Goal: Complete application form

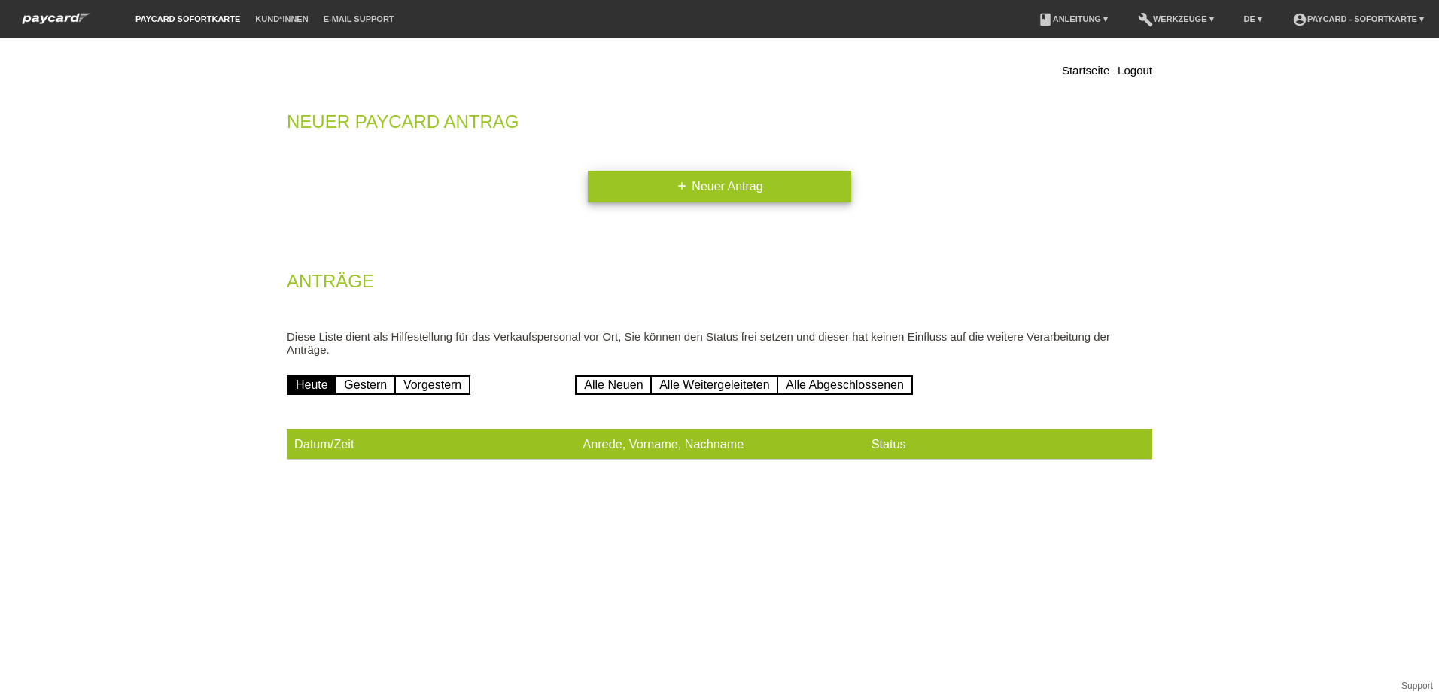
click at [719, 178] on link "add Neuer Antrag" at bounding box center [719, 187] width 263 height 32
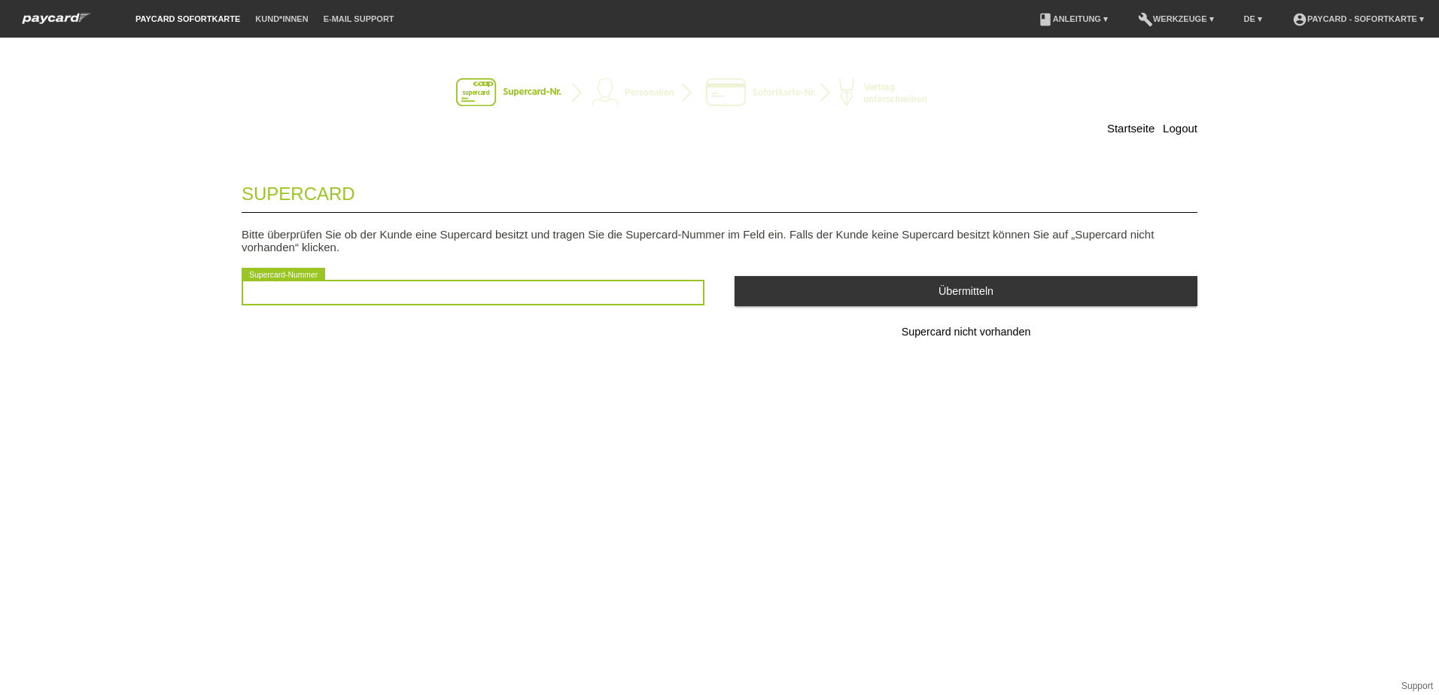
click at [260, 290] on input "text" at bounding box center [473, 293] width 463 height 26
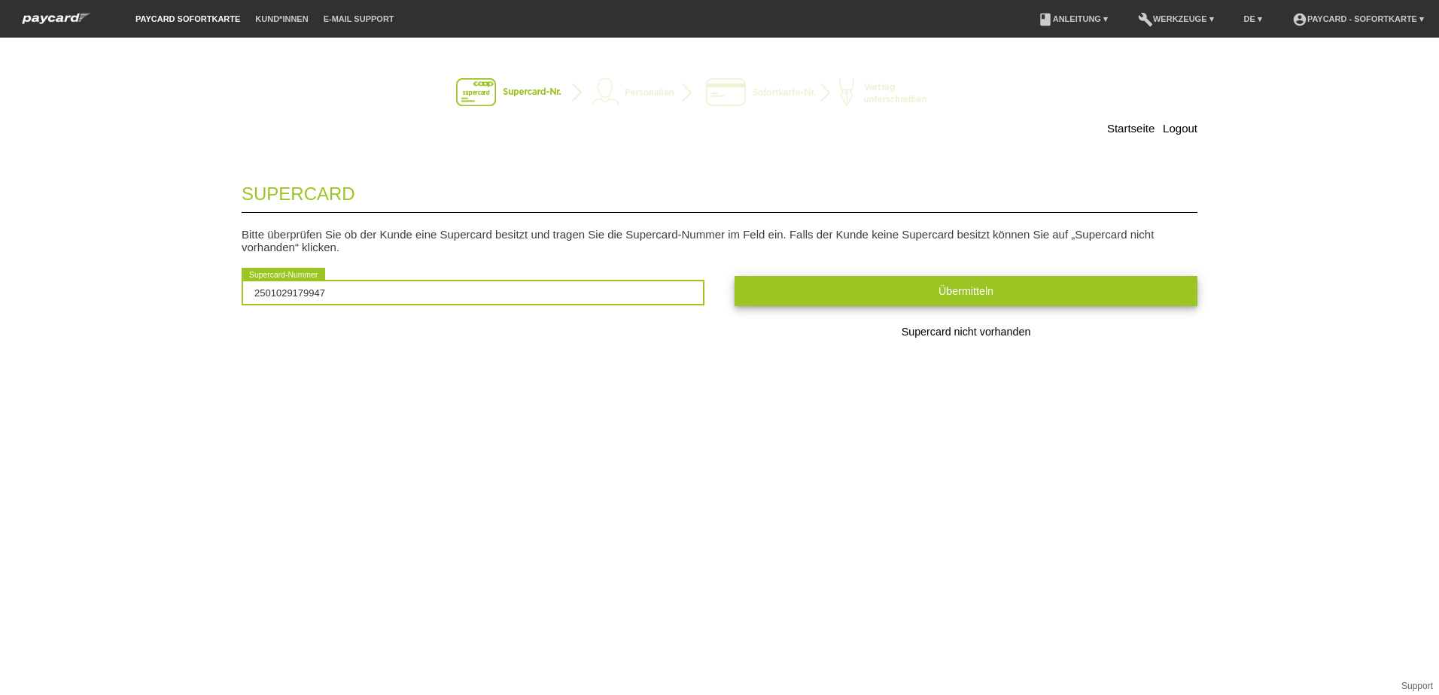
type input "2501029179947"
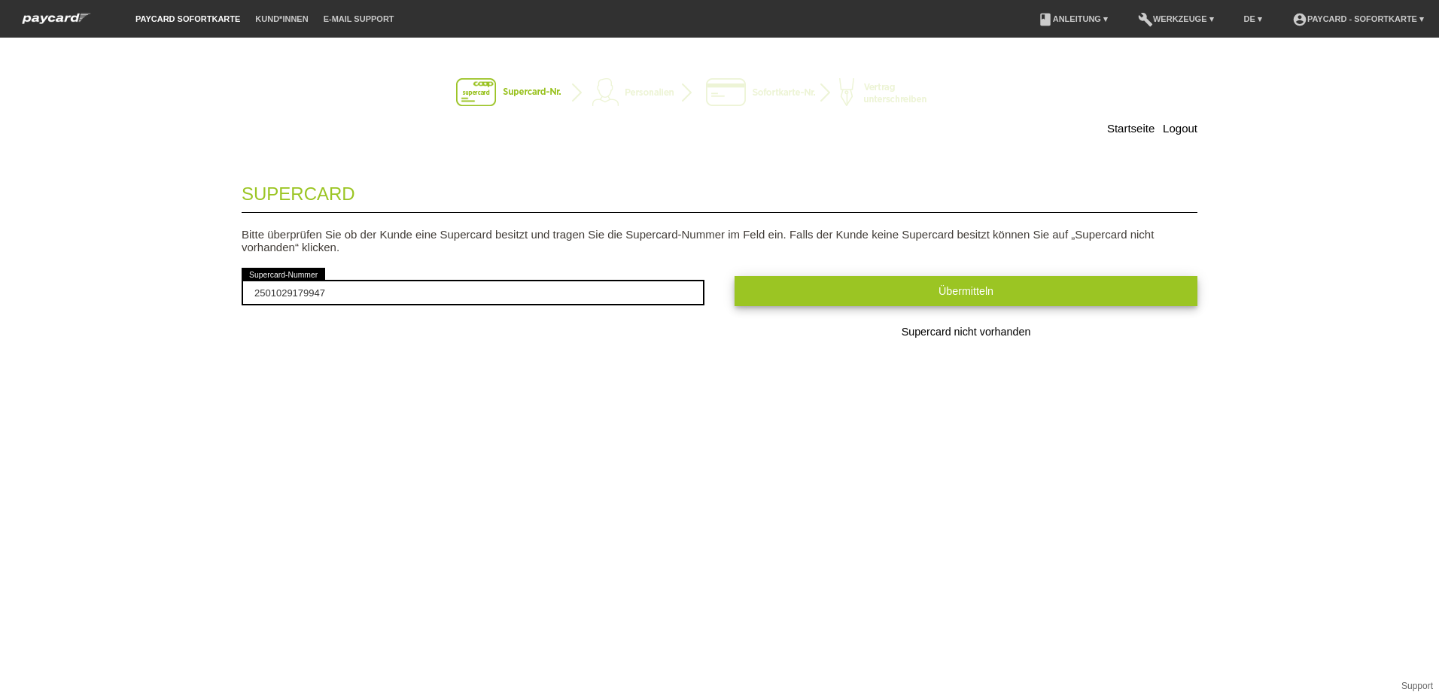
click at [922, 288] on button "Übermitteln" at bounding box center [965, 290] width 463 height 29
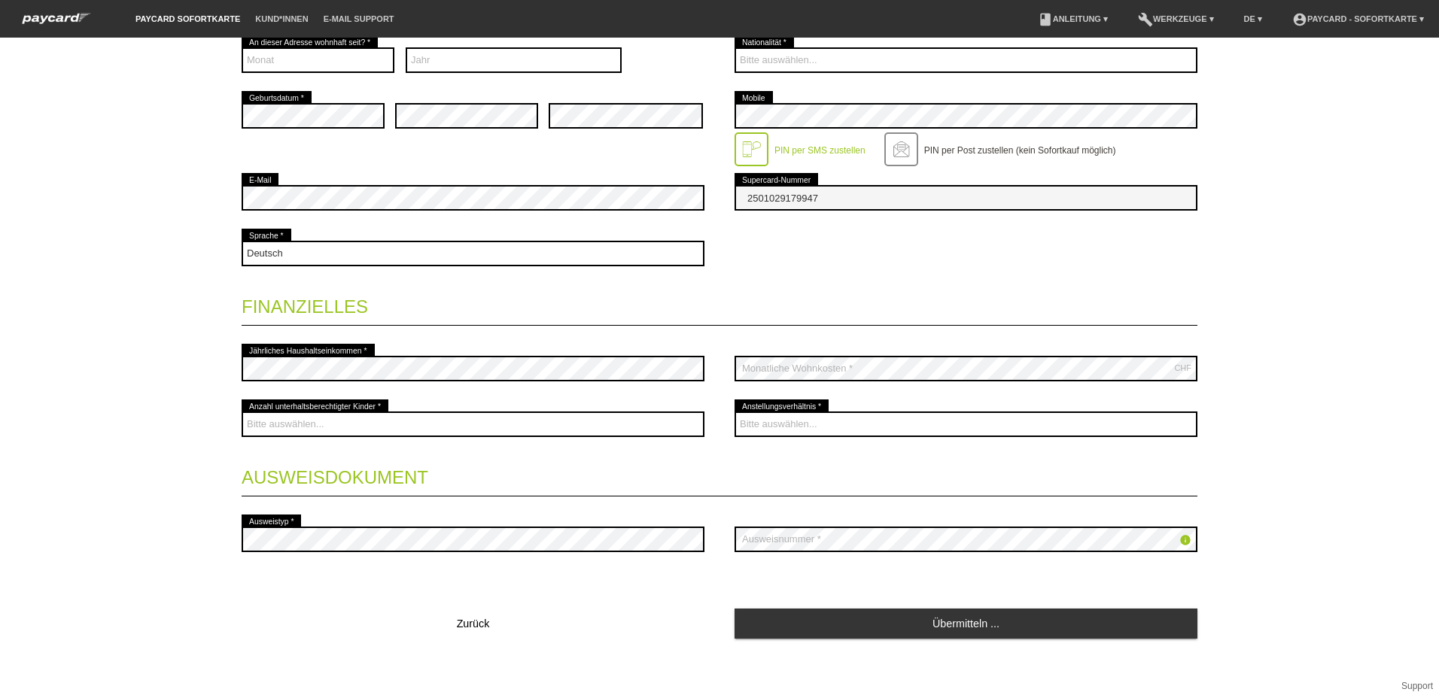
scroll to position [384, 0]
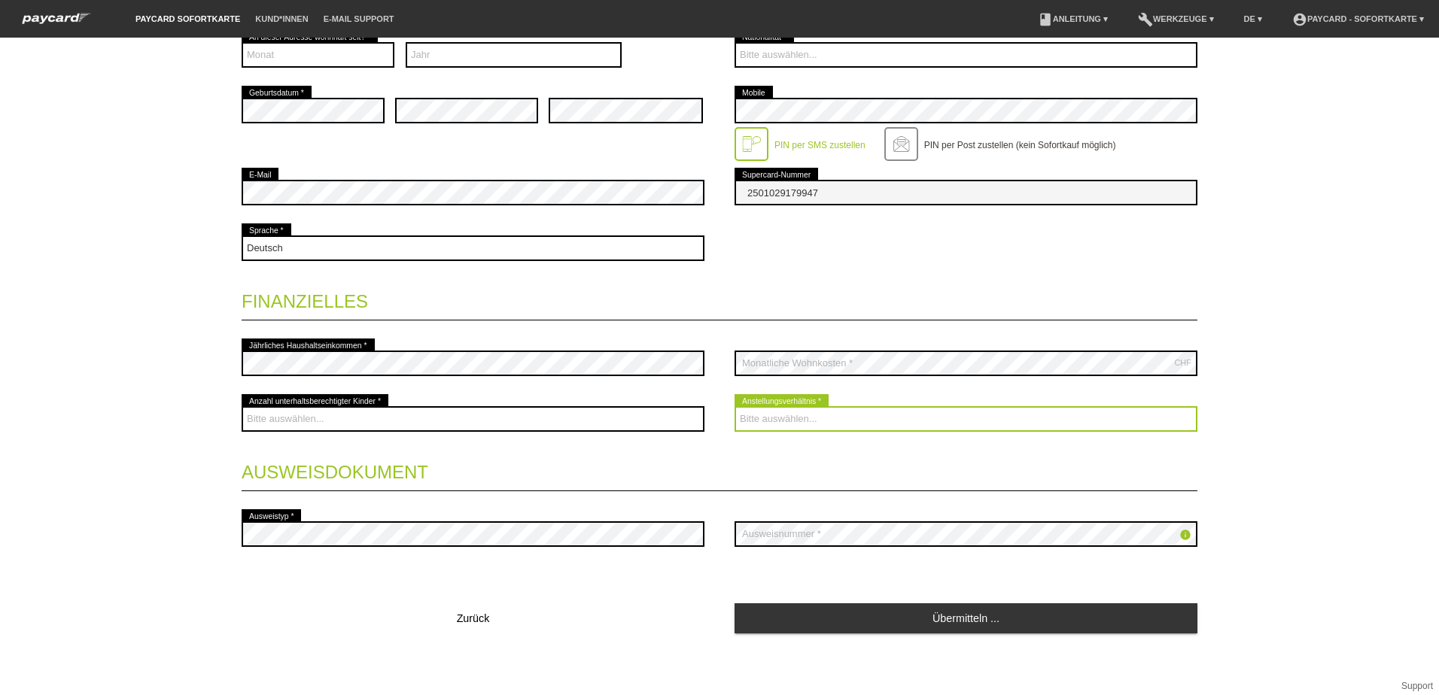
click at [752, 412] on select "Bitte auswählen... Unbefristet Befristet Lehrling/Student Pensioniert Nicht arb…" at bounding box center [965, 419] width 463 height 26
select select "UNLIMITED"
click at [734, 406] on select "Bitte auswählen... Unbefristet Befristet Lehrling/Student Pensioniert Nicht arb…" at bounding box center [965, 419] width 463 height 26
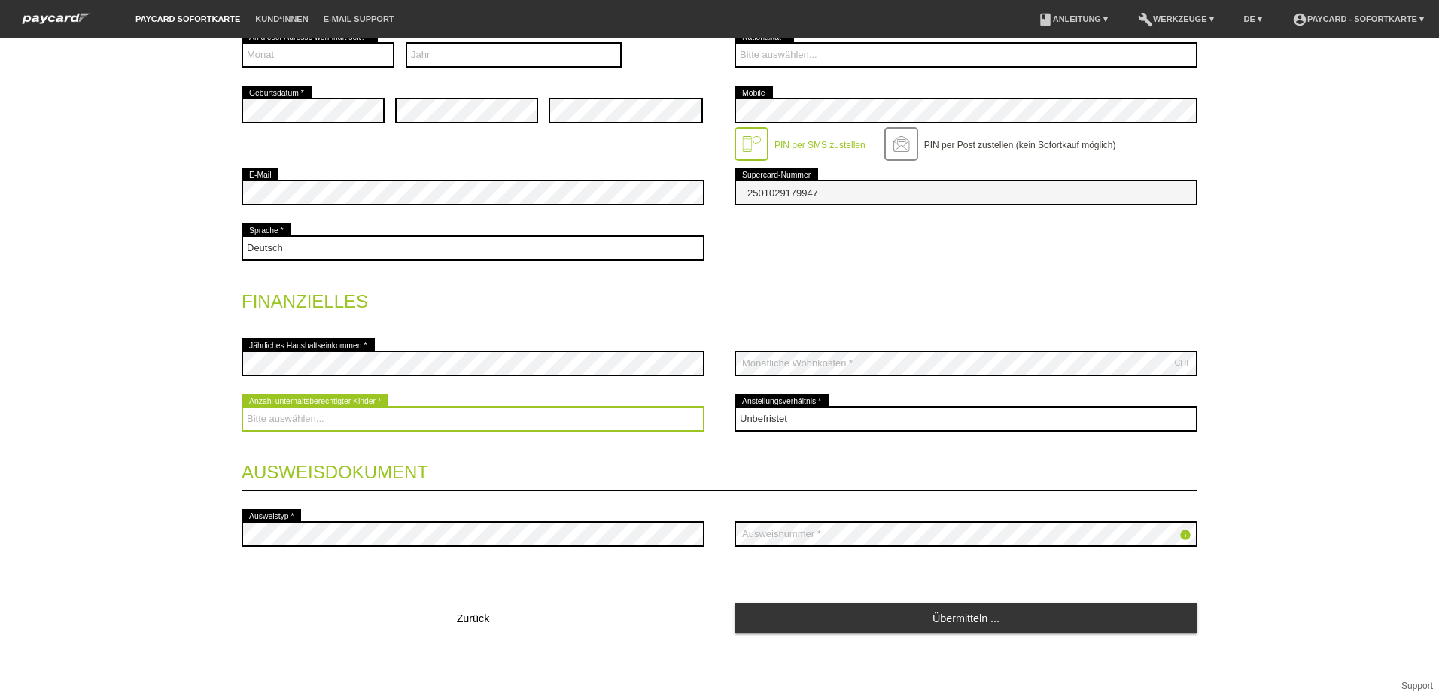
click at [245, 423] on select "Bitte auswählen... 0 1 2 3 4 5 6 7 8 9" at bounding box center [473, 419] width 463 height 26
select select "1"
click at [242, 406] on select "Bitte auswählen... 0 1 2 3 4 5 6 7 8 9" at bounding box center [473, 419] width 463 height 26
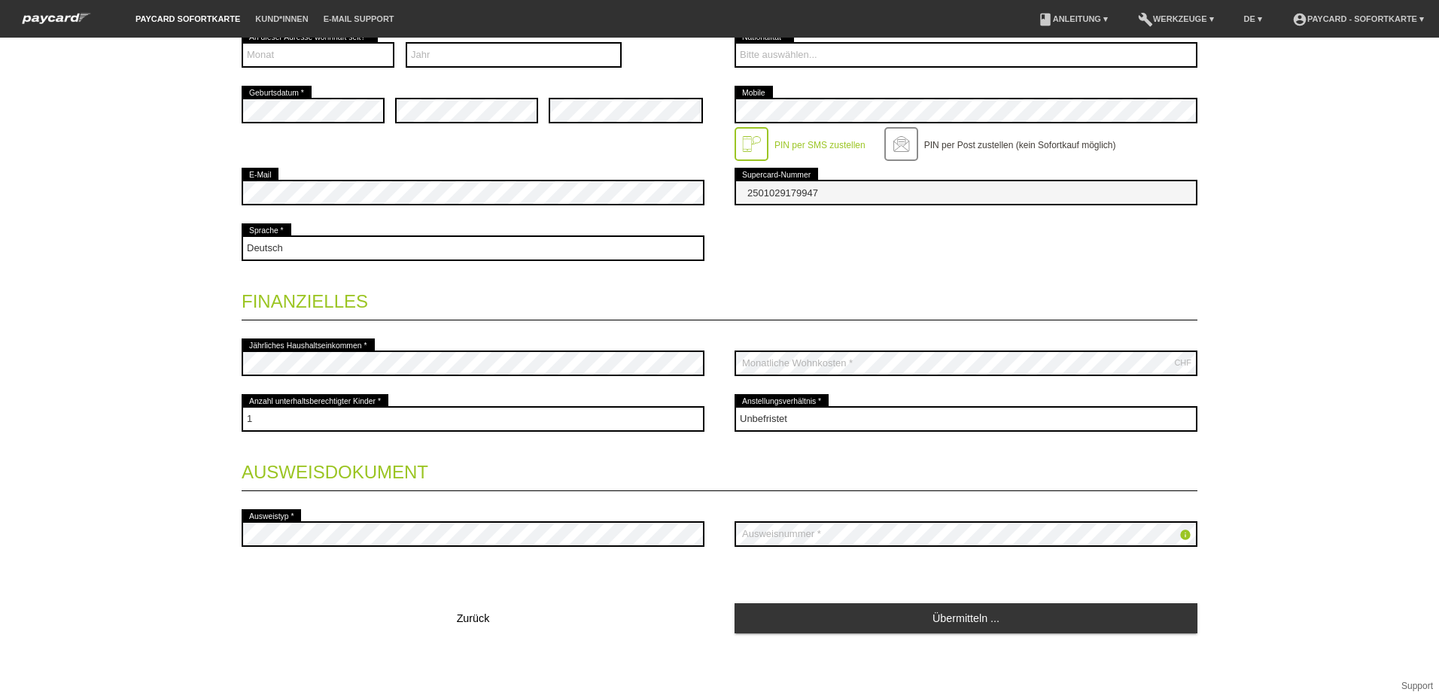
click at [1303, 624] on div "Startseite Logout Kontaktdaten * Pflichtfelder Frau Herr 01" at bounding box center [719, 367] width 1439 height 658
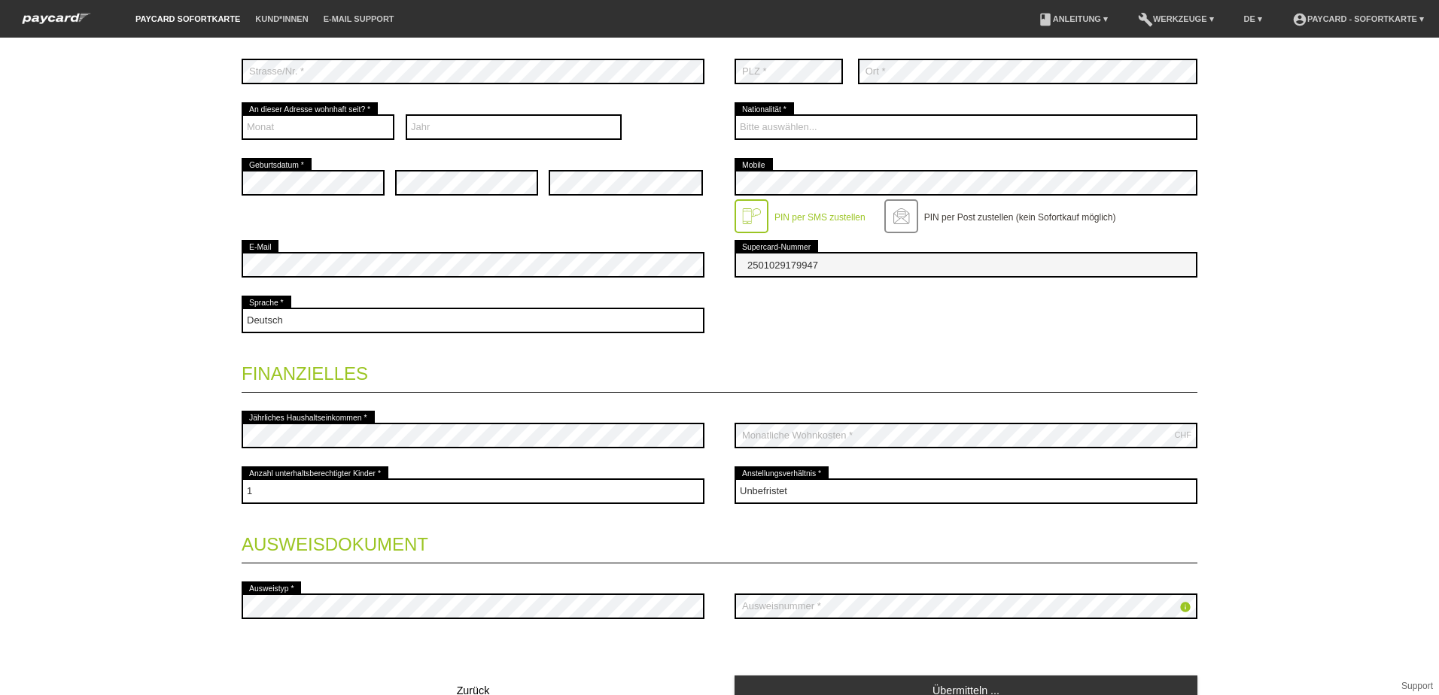
scroll to position [83, 0]
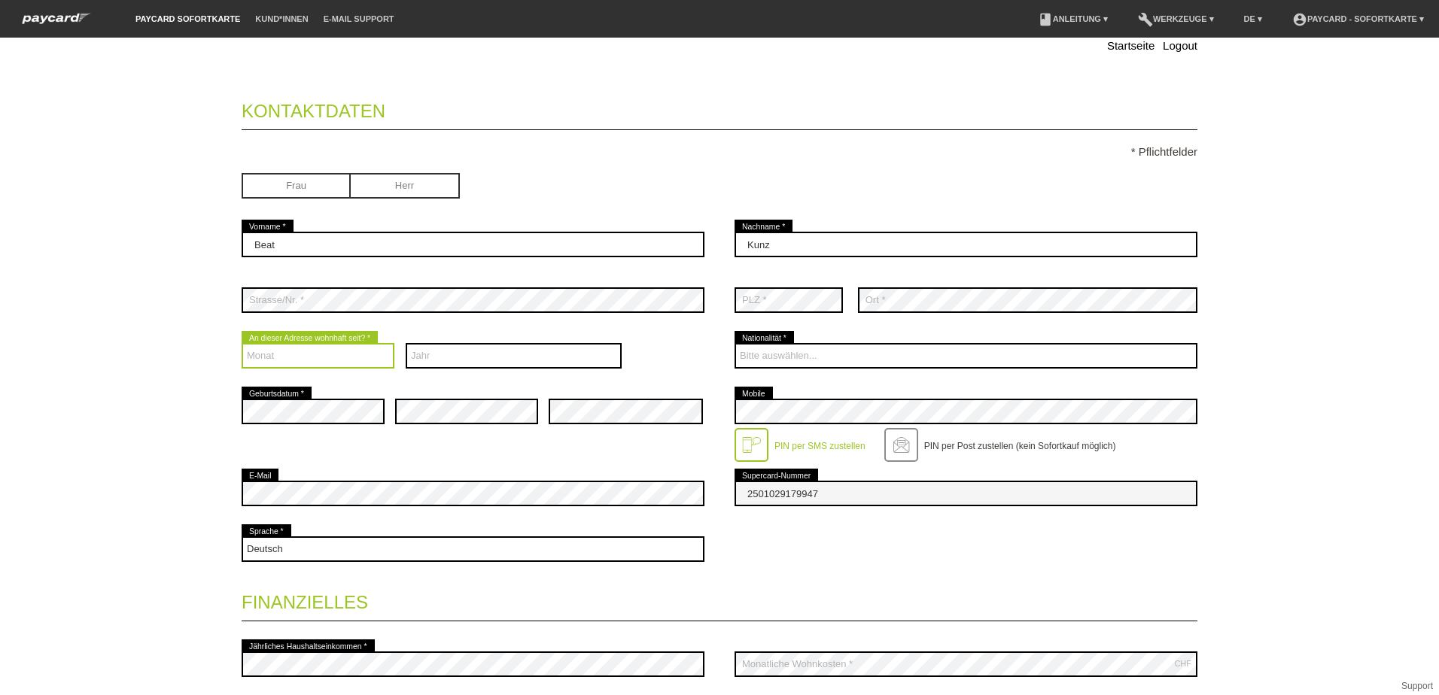
click at [267, 354] on select "Monat 01 02 03 04 05 06 07 08 09 10 11 12" at bounding box center [318, 356] width 153 height 26
select select "01"
click at [242, 343] on select "Monat 01 02 03 04 05 06 07 08 09 10 11 12" at bounding box center [318, 356] width 153 height 26
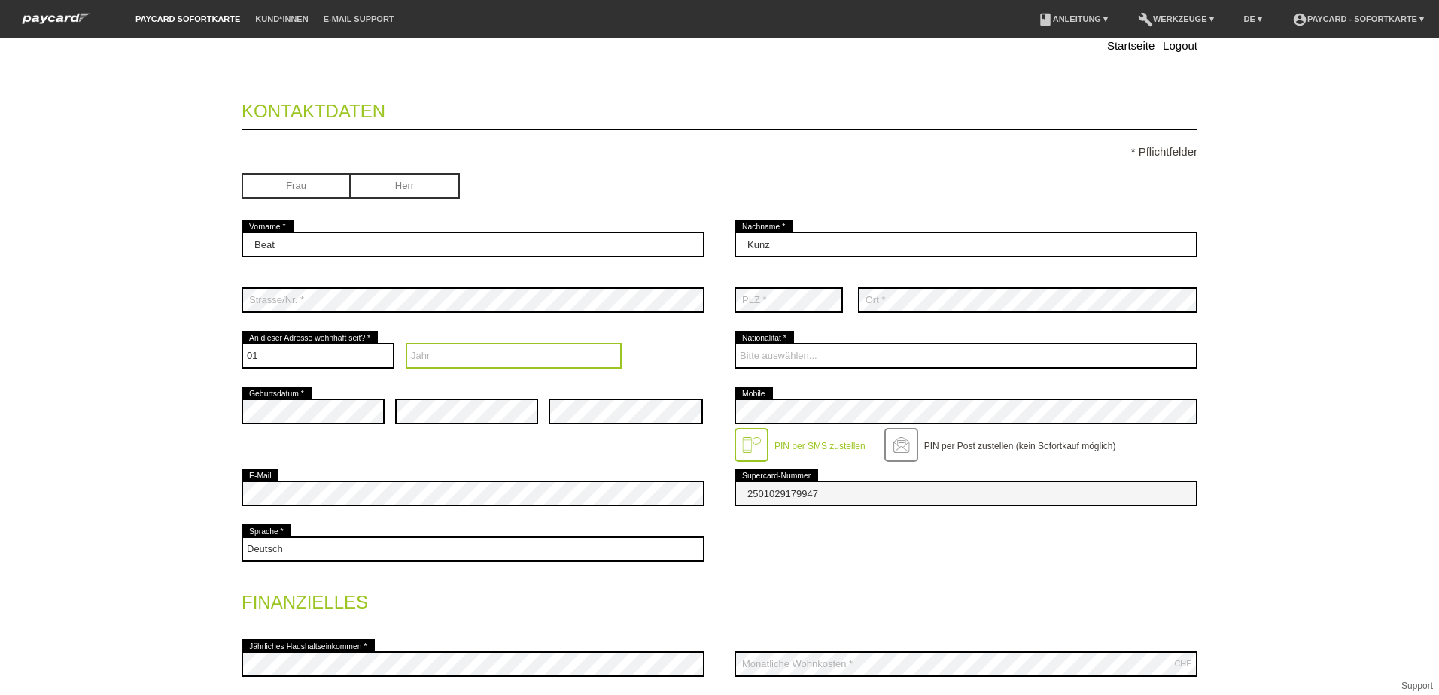
click at [433, 355] on select "Jahr 2025 2024 2023 2022 2021 2020 2019 2018 2017 2016" at bounding box center [514, 356] width 217 height 26
select select "2014"
click at [406, 343] on select "Jahr 2025 2024 2023 2022 2021 2020 2019 2018 2017 2016" at bounding box center [514, 356] width 217 height 26
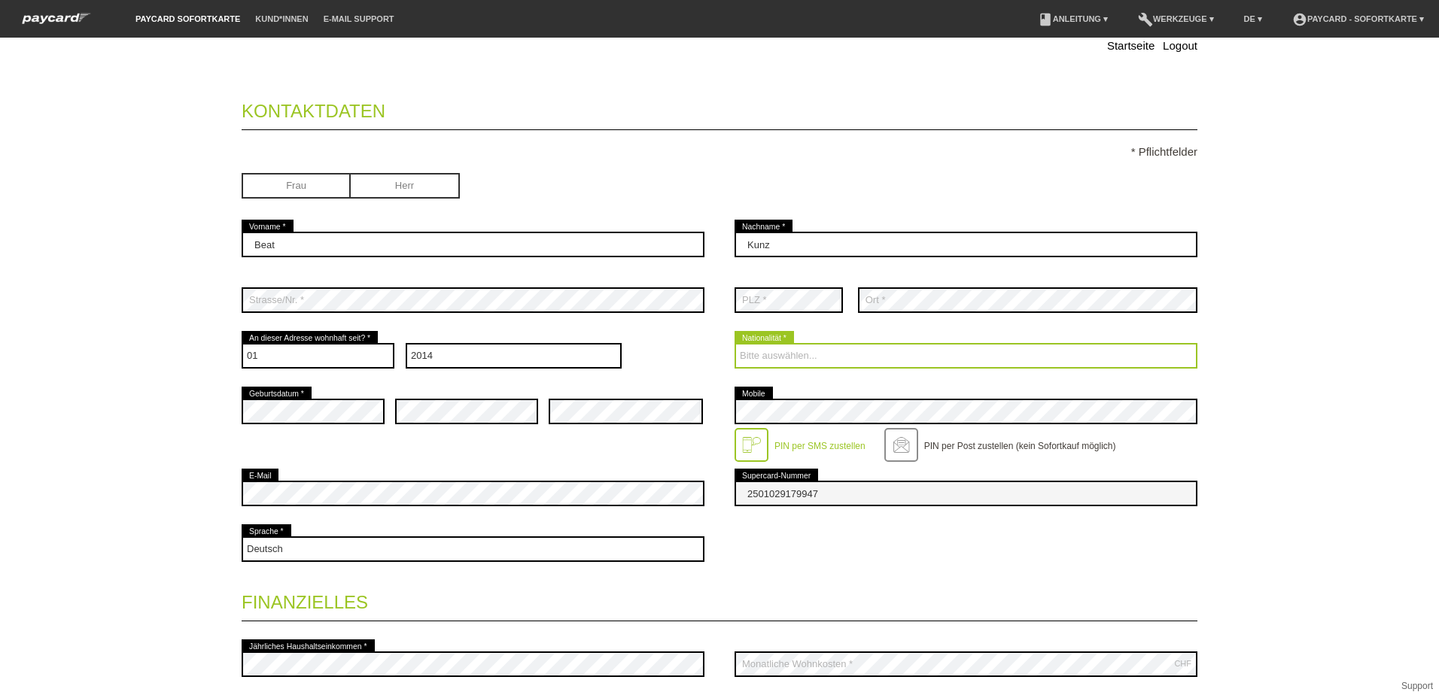
click at [740, 355] on select "Bitte auswählen... Schweiz Deutschland Liechtenstein Österreich ------------ Af…" at bounding box center [965, 356] width 463 height 26
select select "CH"
click at [734, 343] on select "Bitte auswählen... Schweiz Deutschland Liechtenstein Österreich ------------ Af…" at bounding box center [965, 356] width 463 height 26
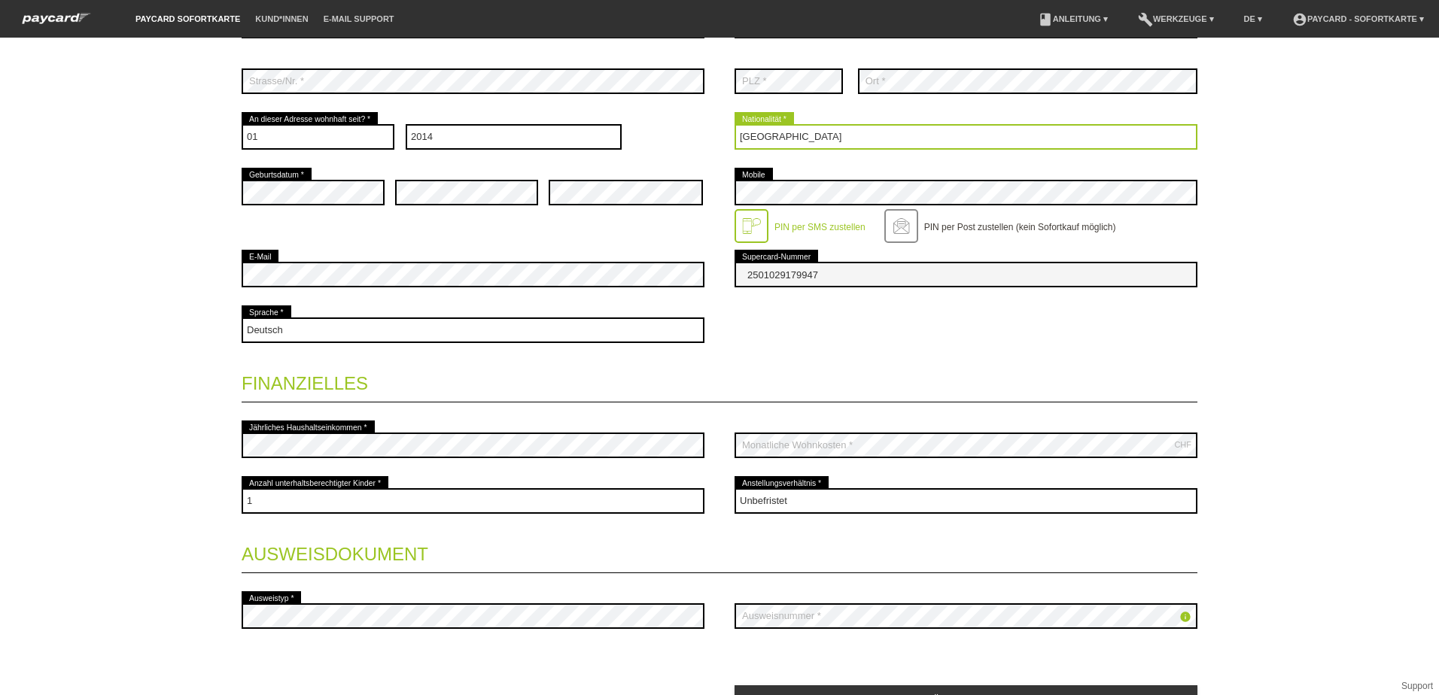
scroll to position [158, 0]
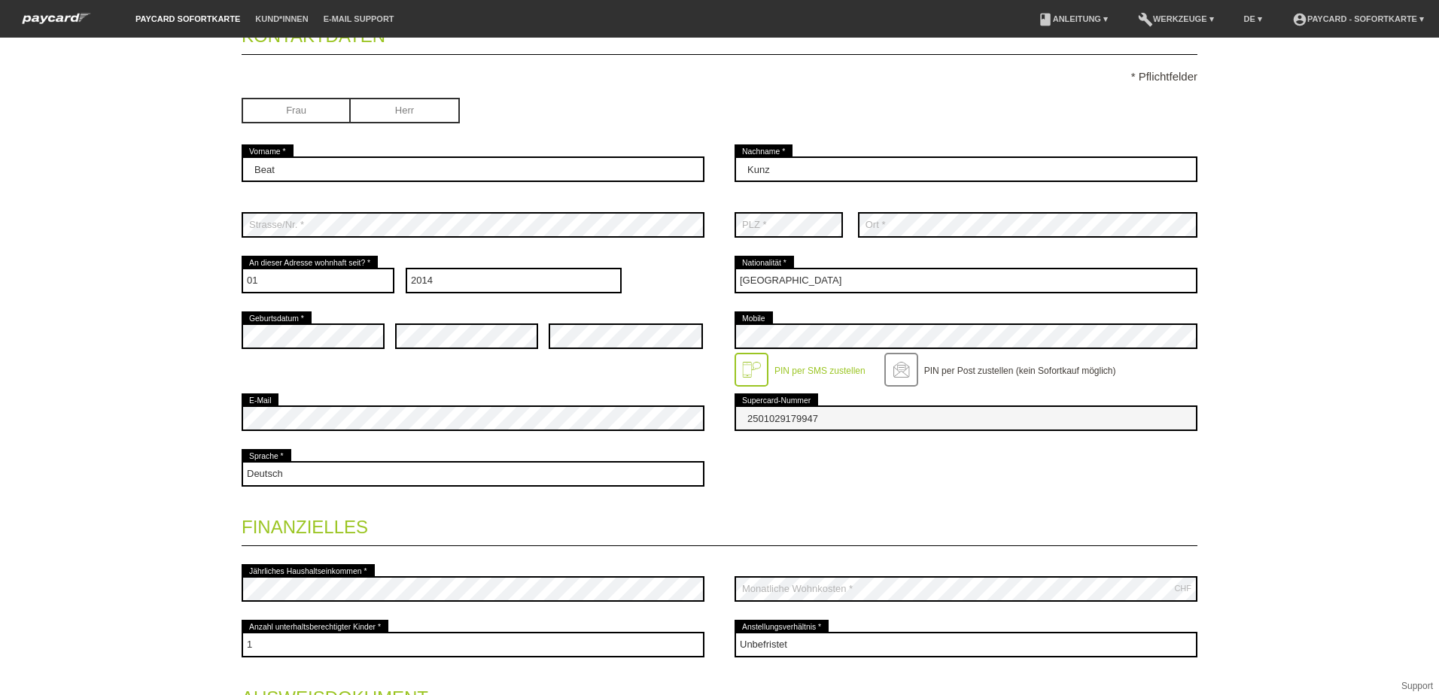
click at [792, 368] on label "PIN per SMS zustellen" at bounding box center [819, 371] width 91 height 11
click at [751, 368] on div at bounding box center [751, 370] width 34 height 34
click at [805, 367] on label "PIN per SMS zustellen" at bounding box center [819, 371] width 91 height 11
click at [739, 368] on div at bounding box center [751, 370] width 34 height 34
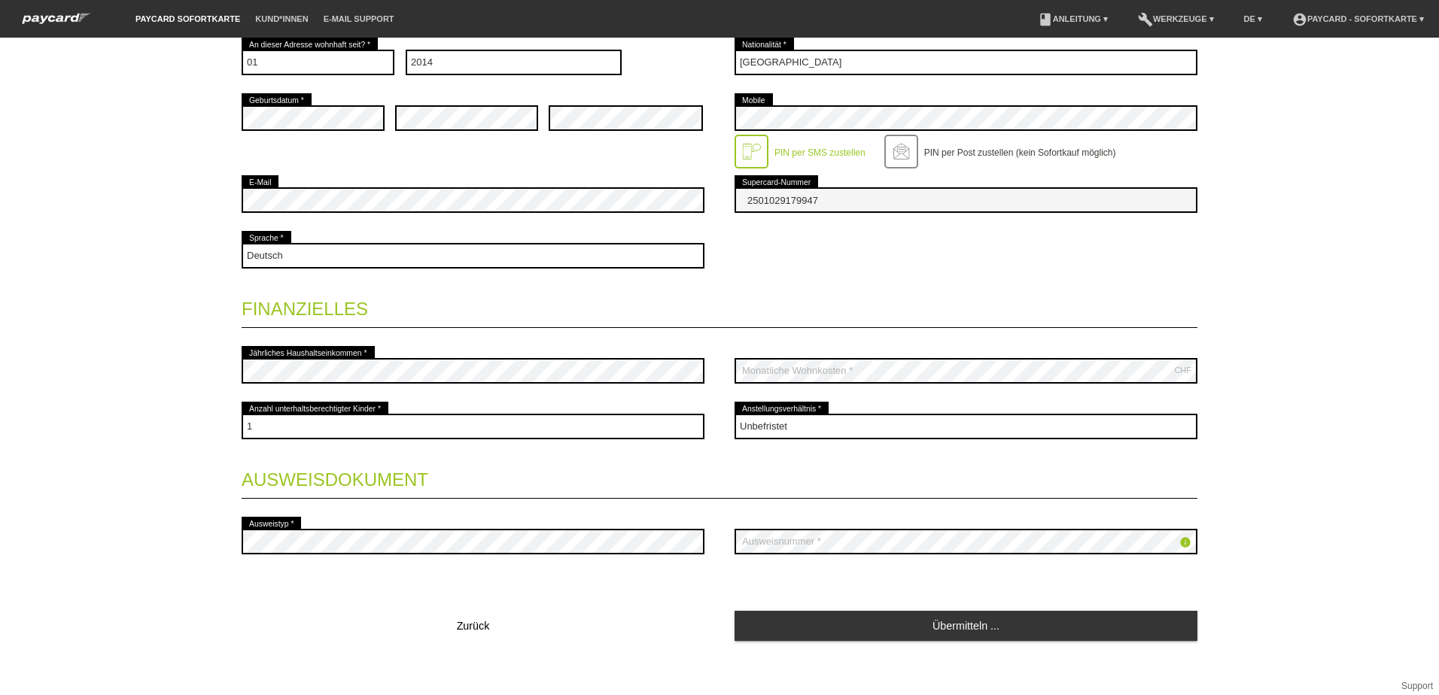
scroll to position [384, 0]
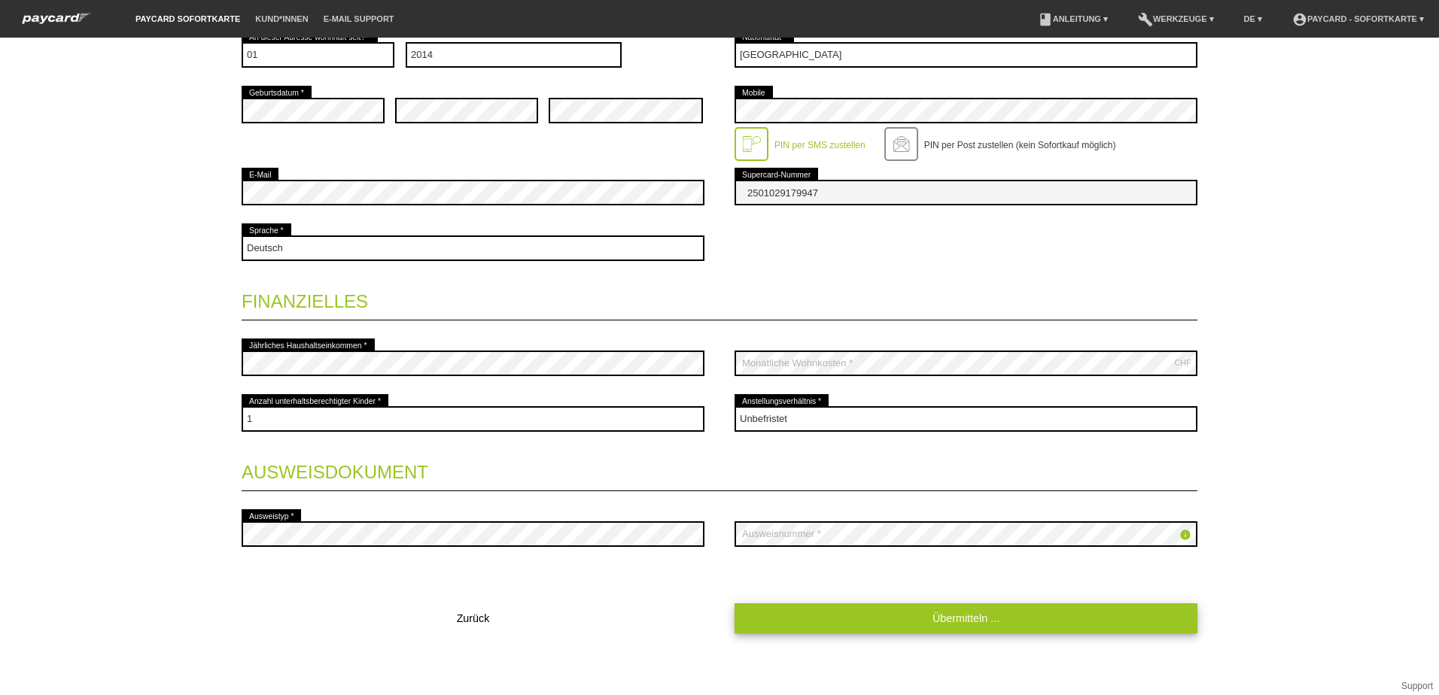
click at [954, 612] on link "Übermitteln ..." at bounding box center [965, 617] width 463 height 29
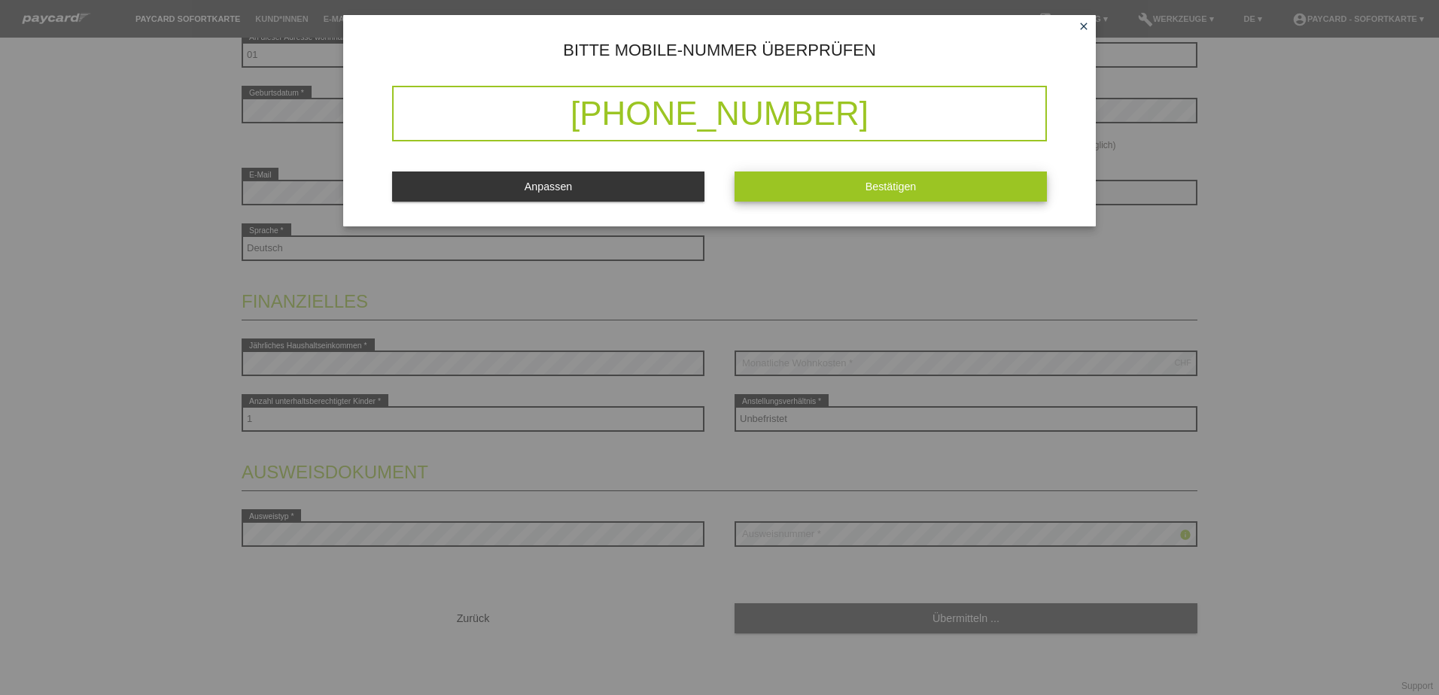
click at [904, 184] on span "Bestätigen" at bounding box center [890, 187] width 51 height 12
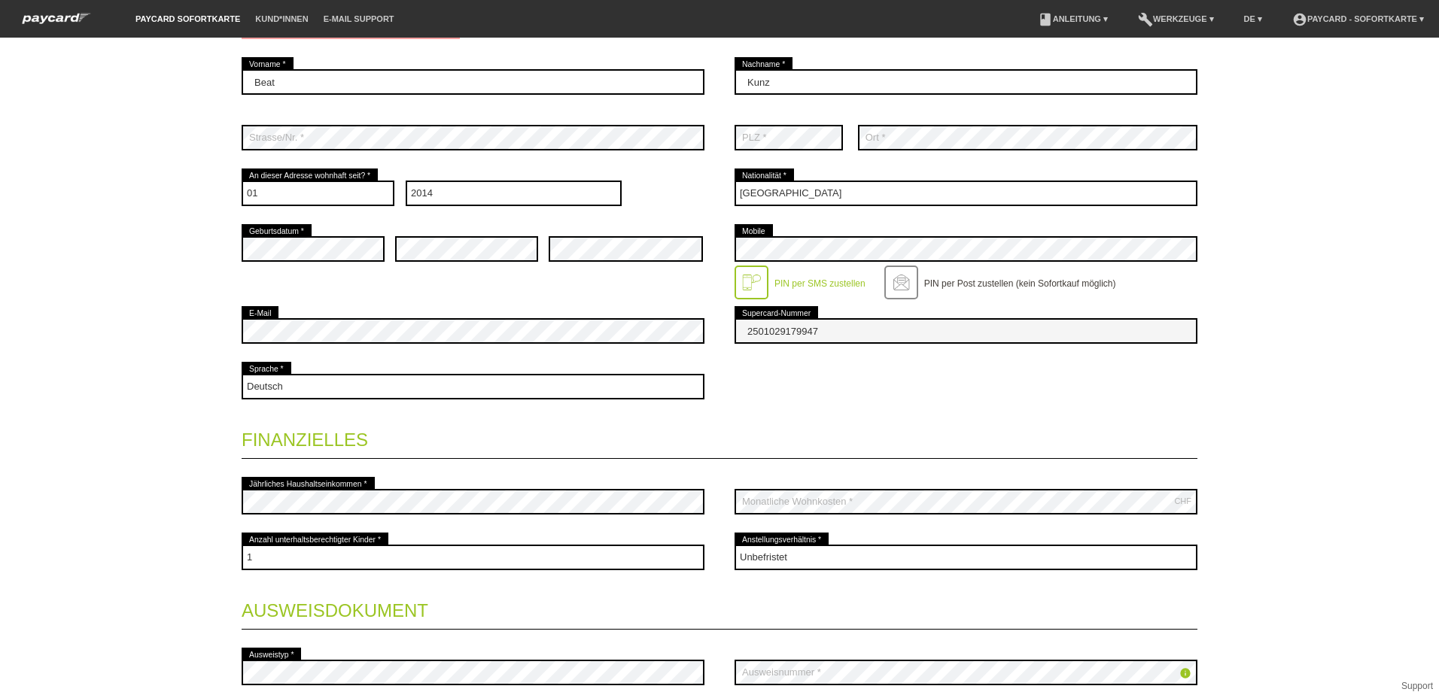
scroll to position [233, 0]
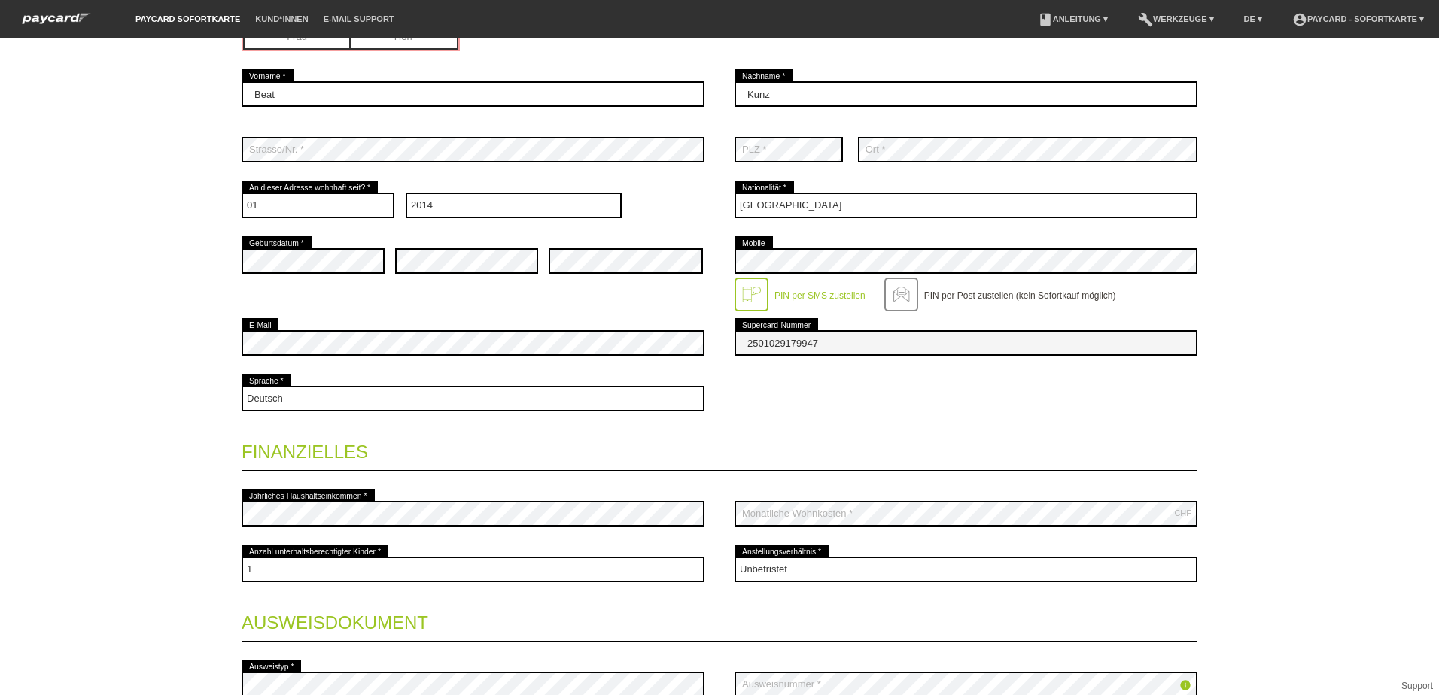
click at [746, 288] on div at bounding box center [751, 295] width 34 height 34
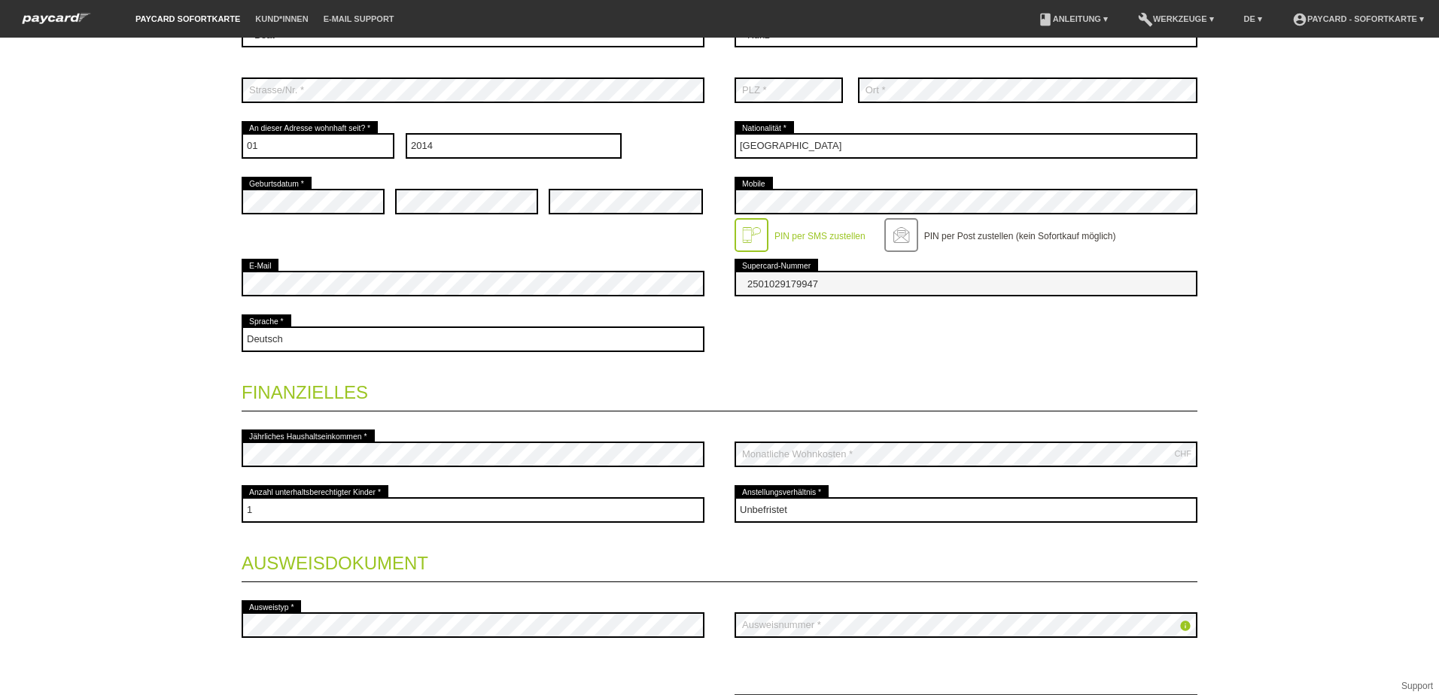
scroll to position [384, 0]
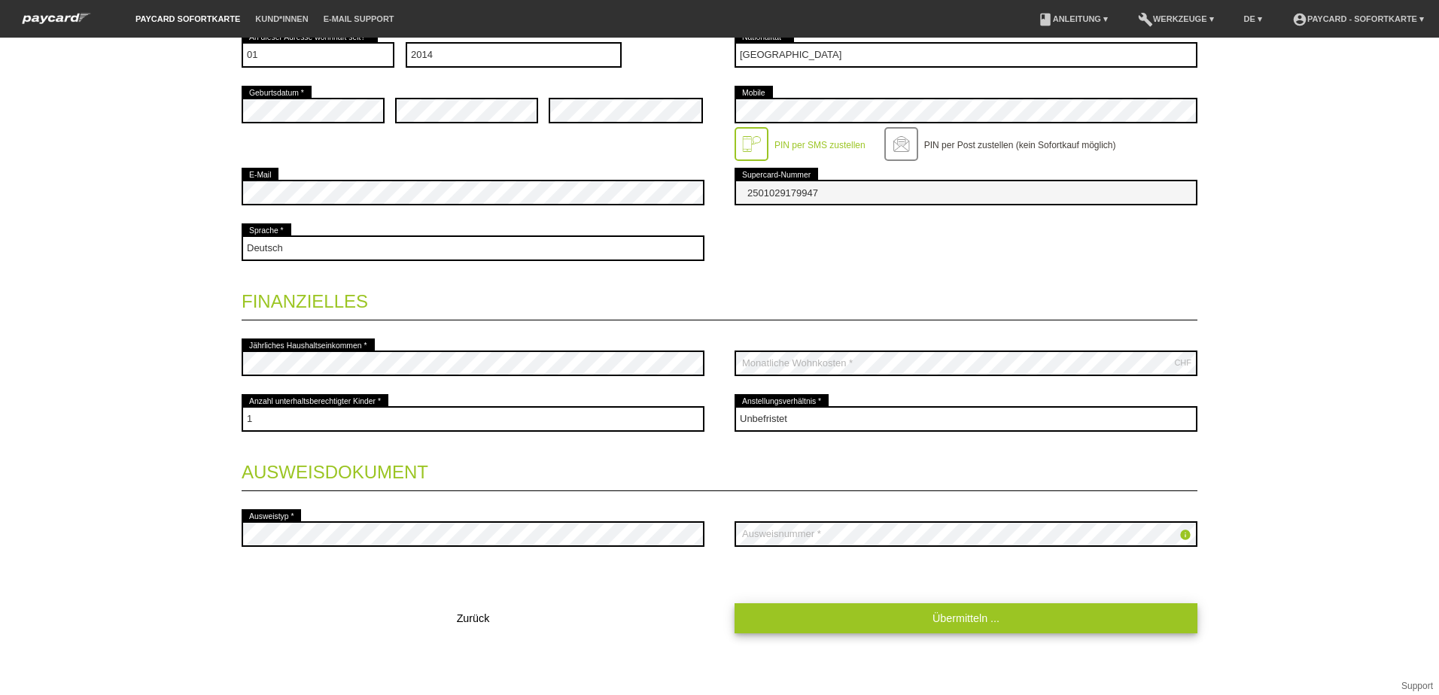
click at [932, 619] on link "Übermitteln ..." at bounding box center [965, 617] width 463 height 29
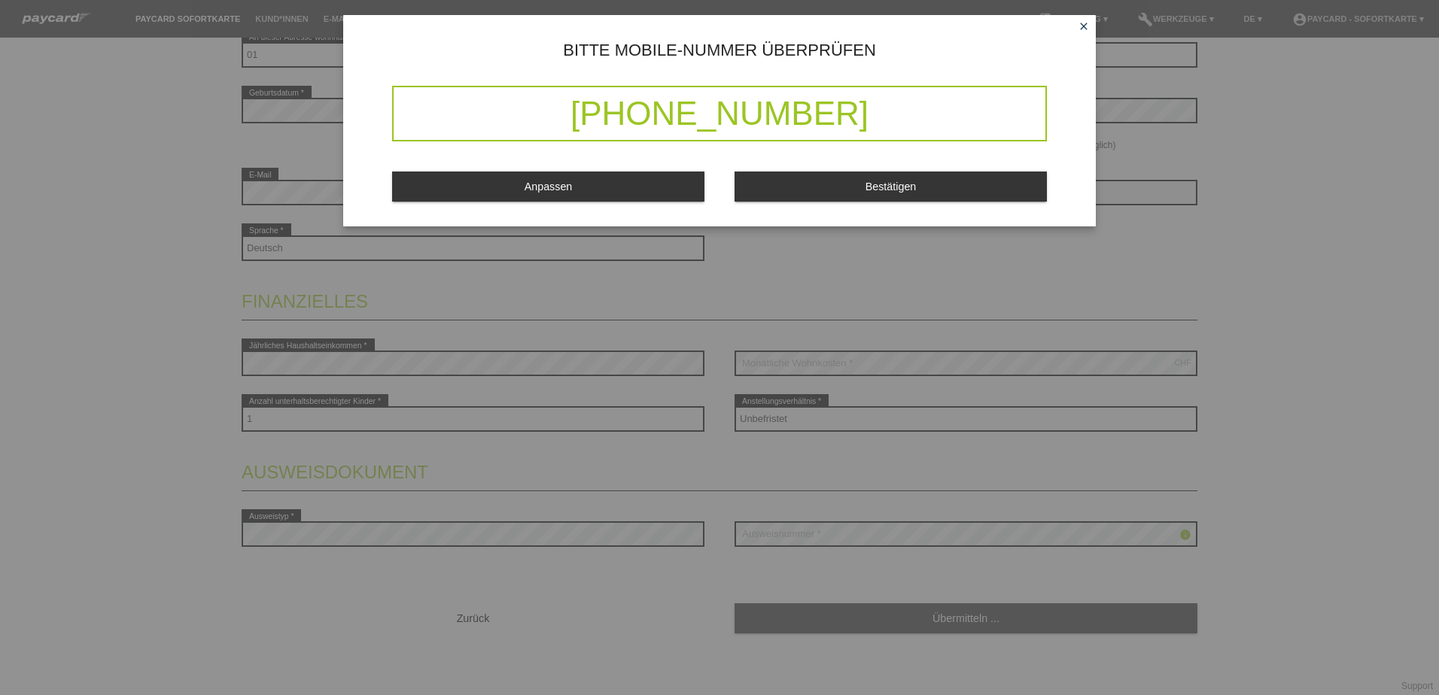
click at [1081, 24] on icon "close" at bounding box center [1084, 26] width 12 height 12
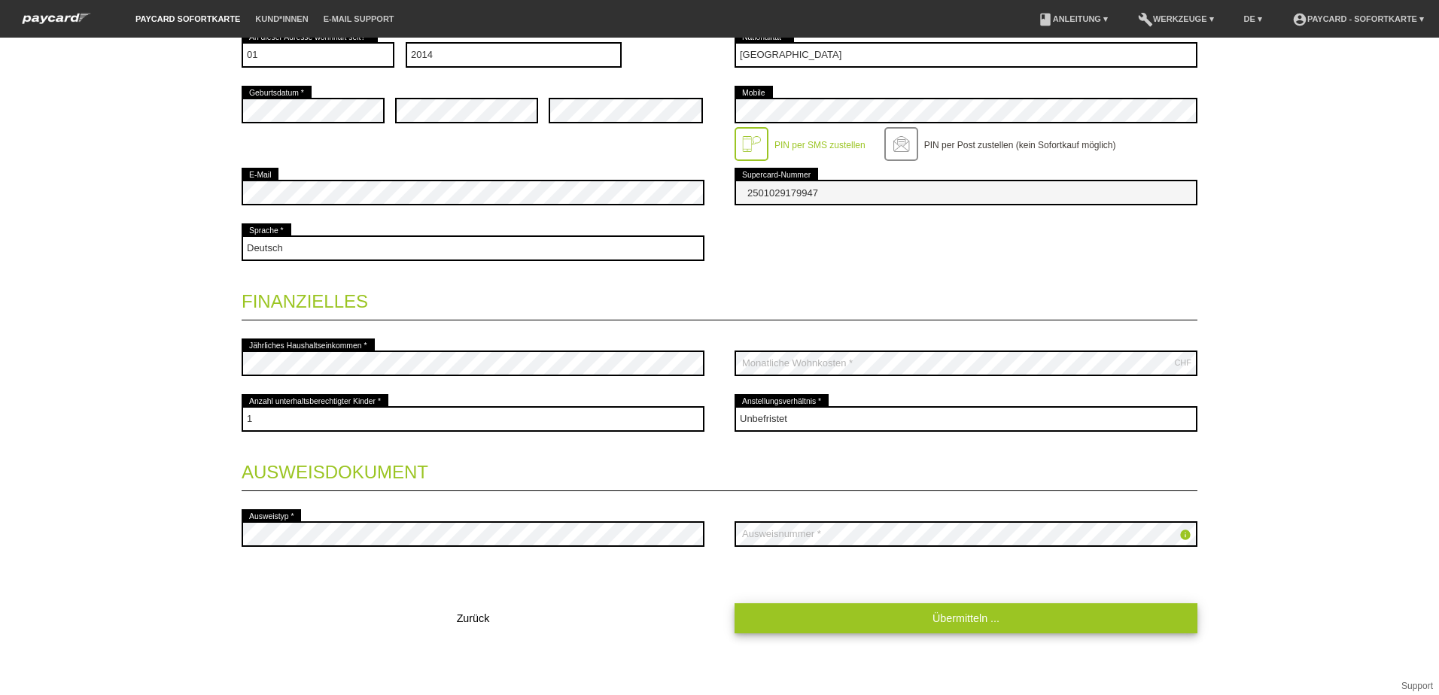
click at [958, 611] on link "Übermitteln ..." at bounding box center [965, 617] width 463 height 29
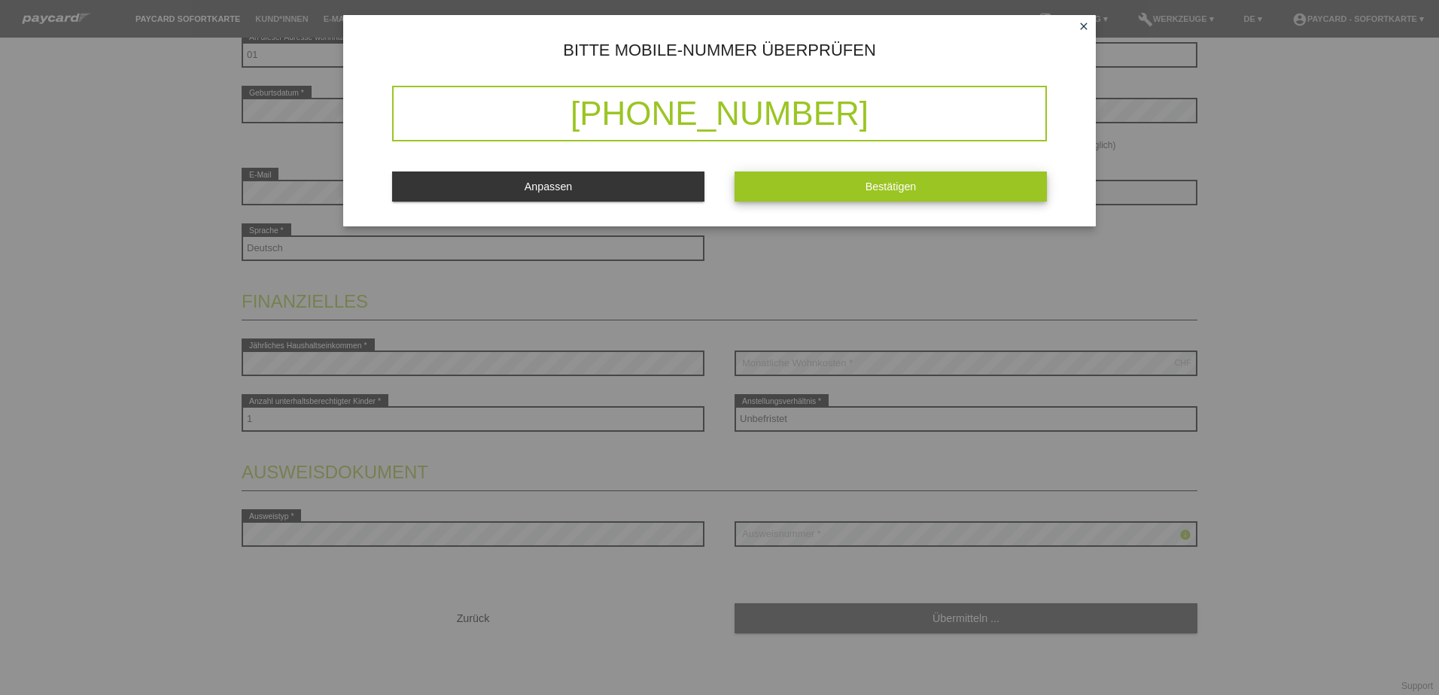
click at [872, 183] on span "Bestätigen" at bounding box center [890, 187] width 51 height 12
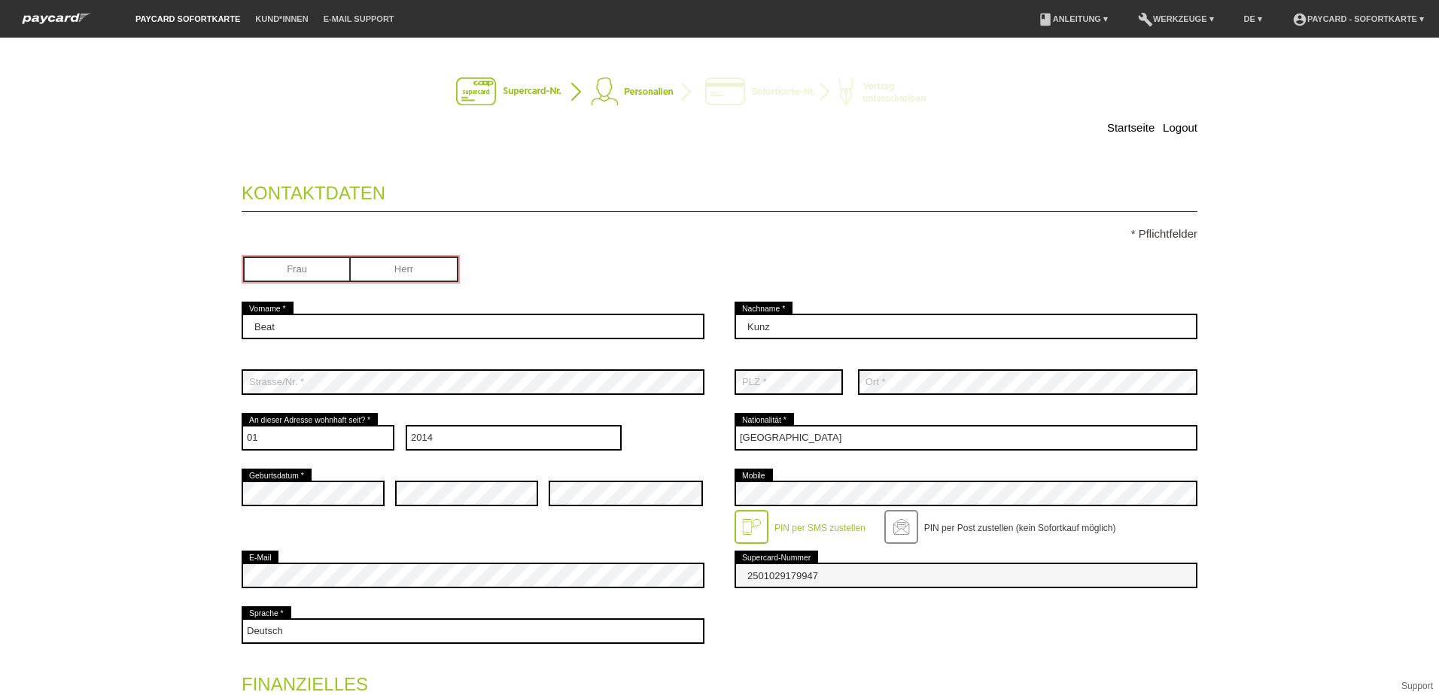
scroll to position [0, 0]
click at [391, 266] on input "radio" at bounding box center [405, 268] width 108 height 23
radio input "true"
click at [318, 269] on input "radio" at bounding box center [297, 268] width 108 height 23
radio input "true"
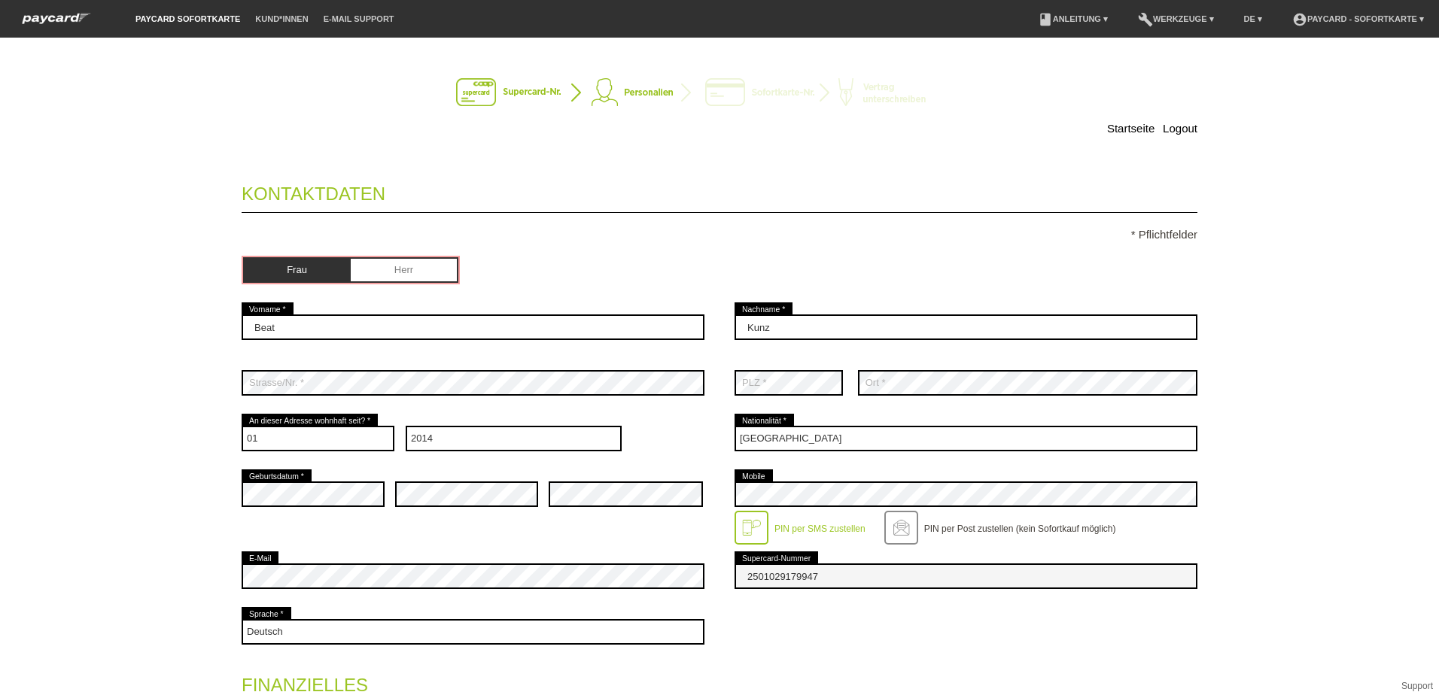
click at [395, 269] on input "radio" at bounding box center [405, 268] width 108 height 23
radio input "true"
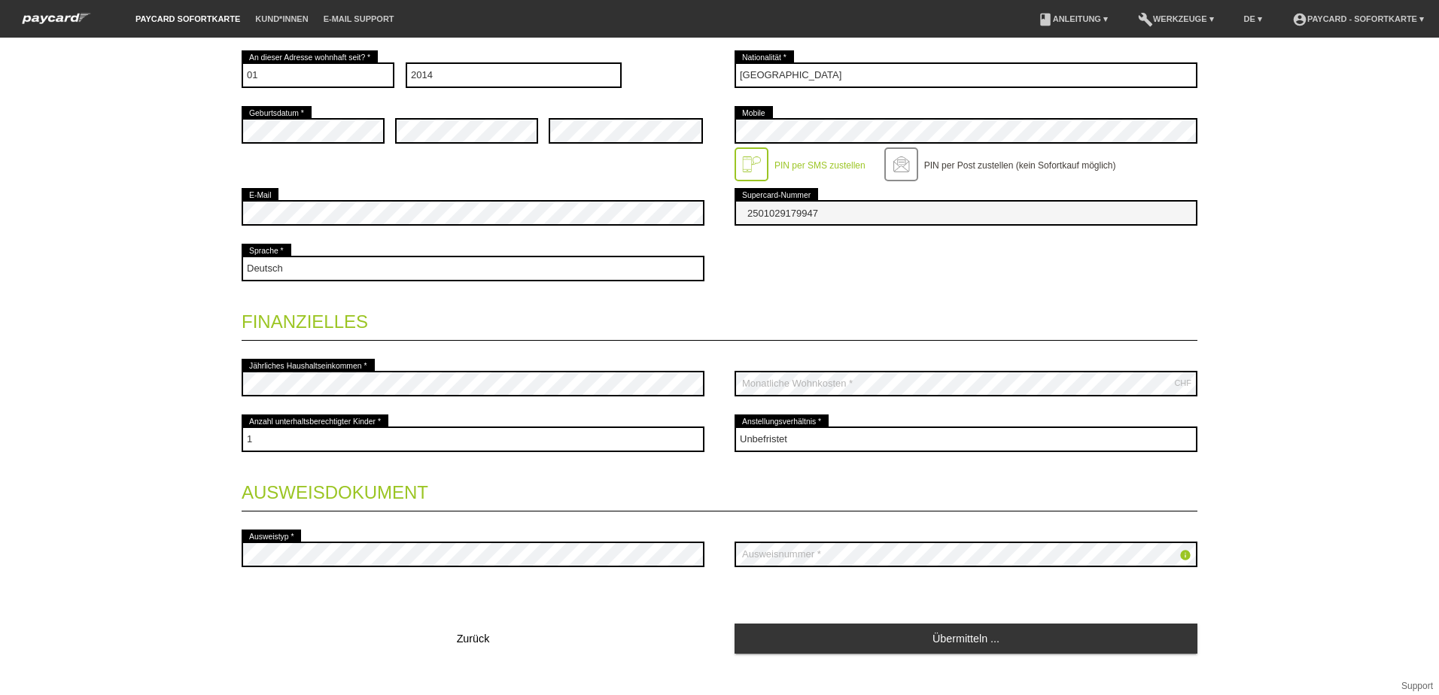
scroll to position [384, 0]
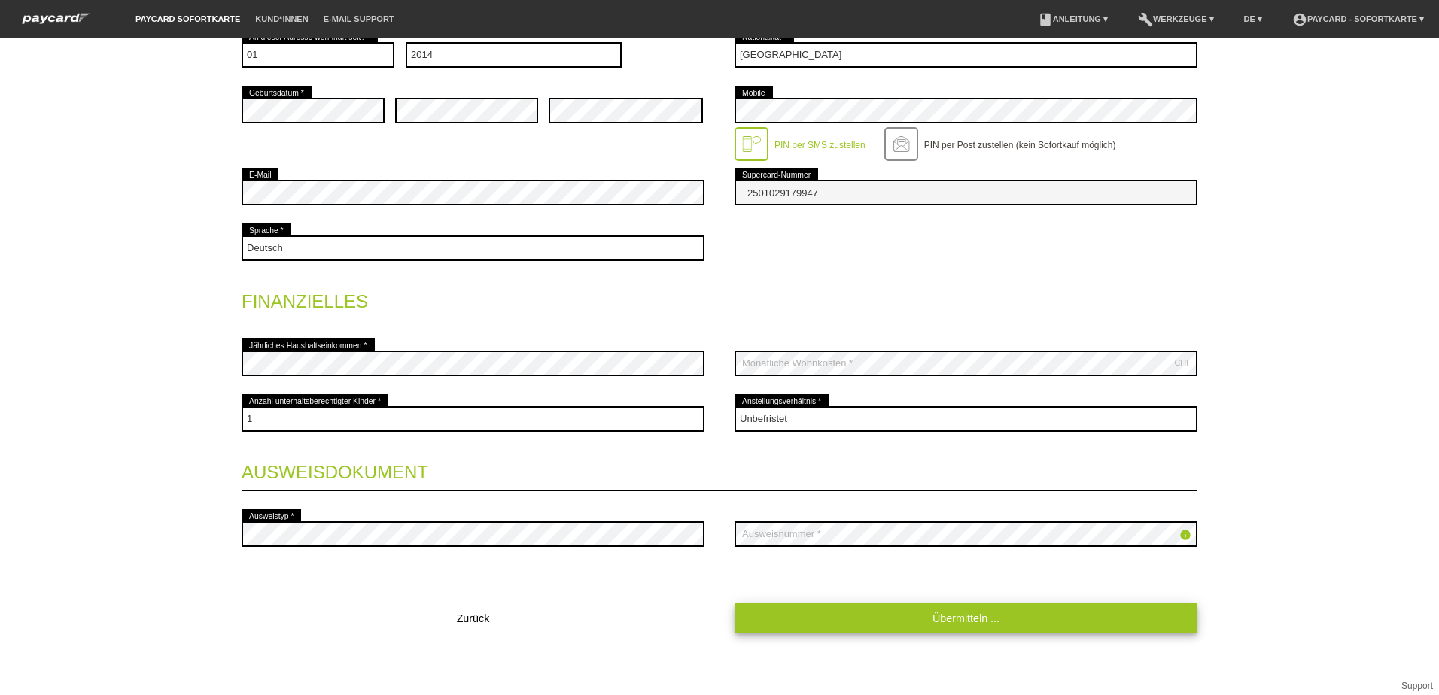
click at [955, 612] on link "Übermitteln ..." at bounding box center [965, 617] width 463 height 29
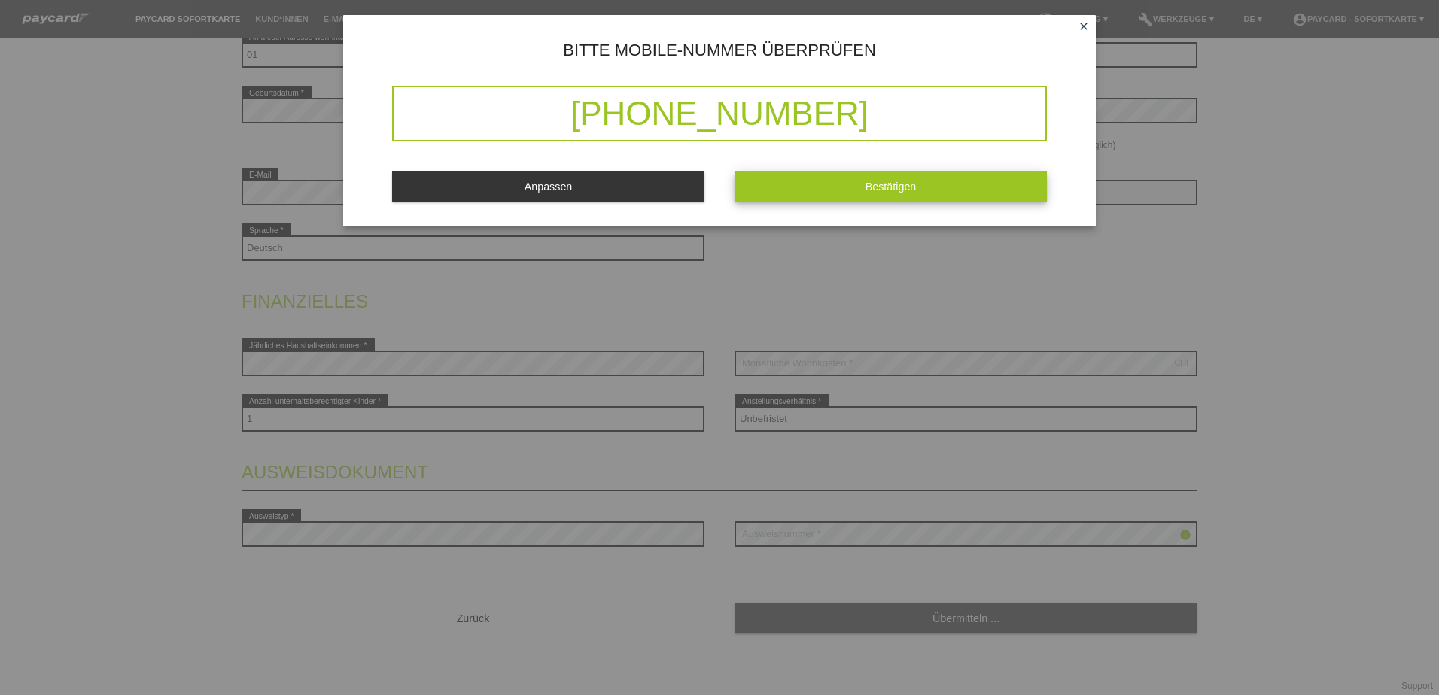
click at [880, 184] on span "Bestätigen" at bounding box center [890, 187] width 51 height 12
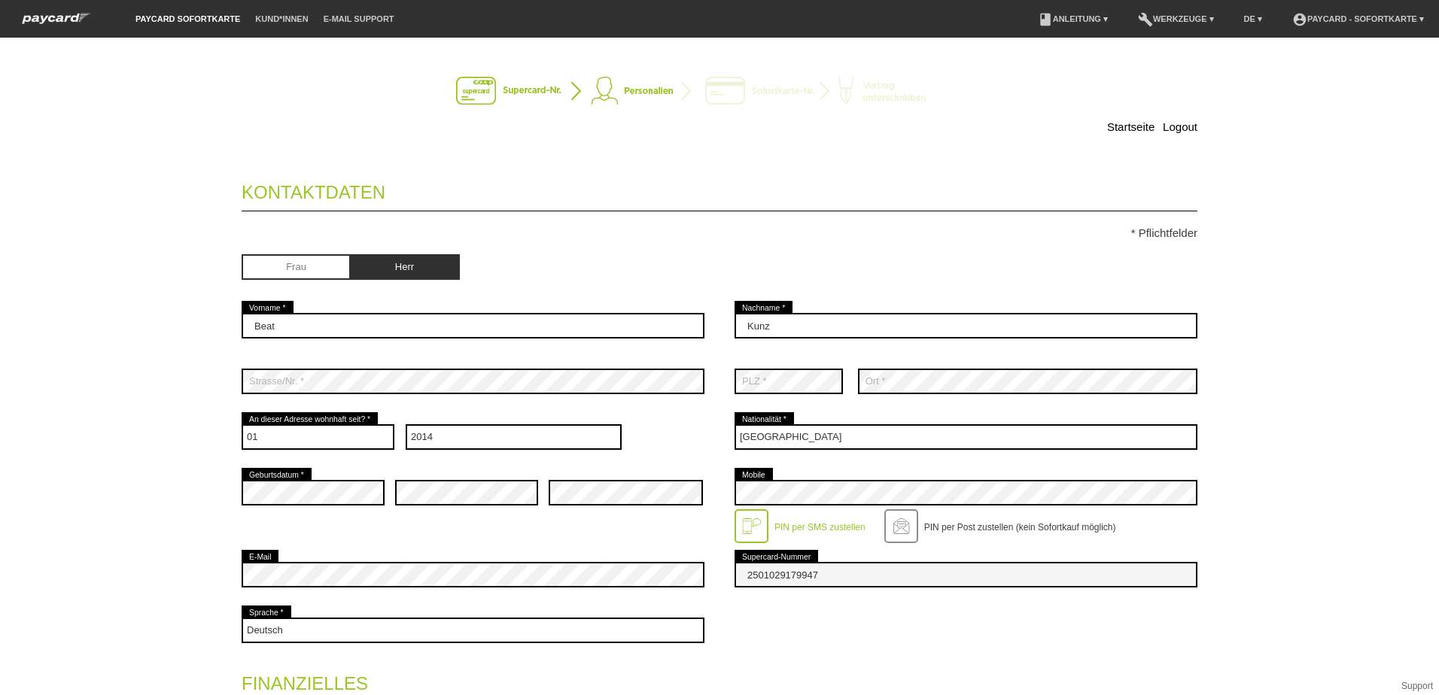
scroll to position [0, 0]
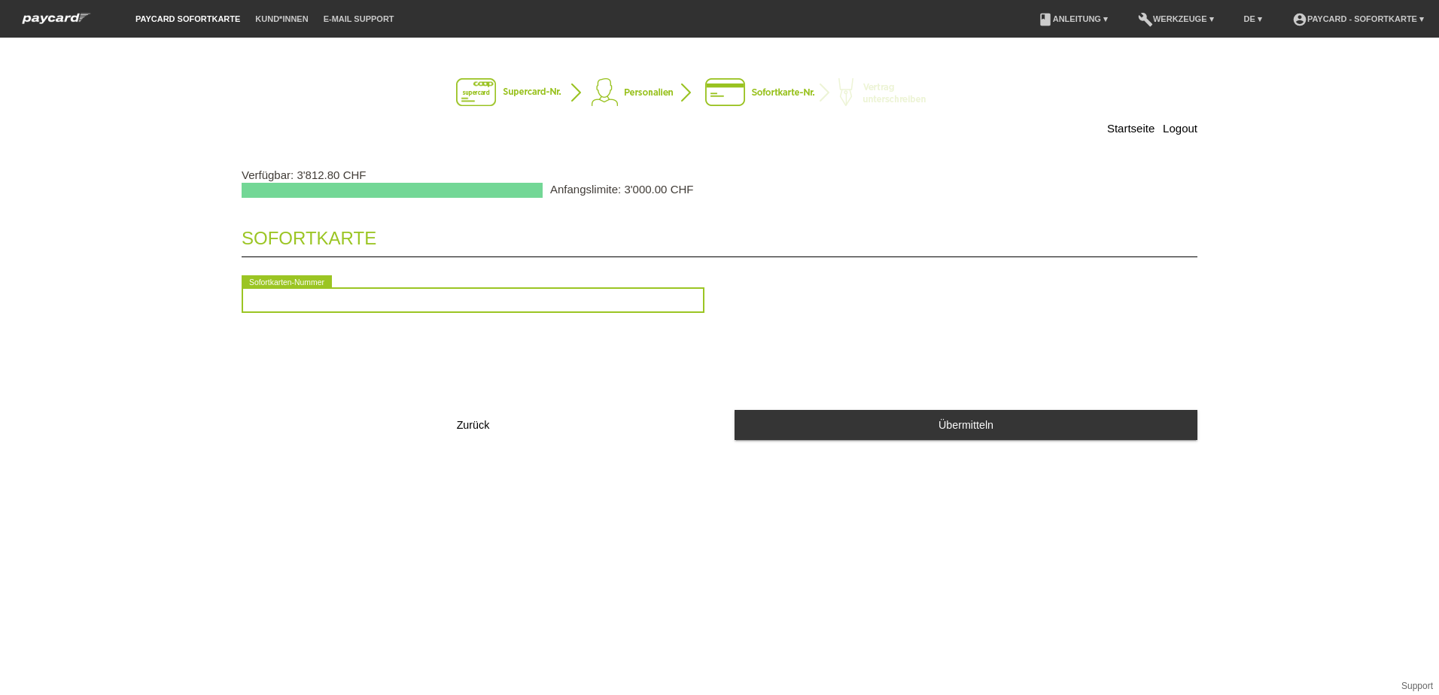
click at [260, 300] on input "text" at bounding box center [473, 300] width 463 height 26
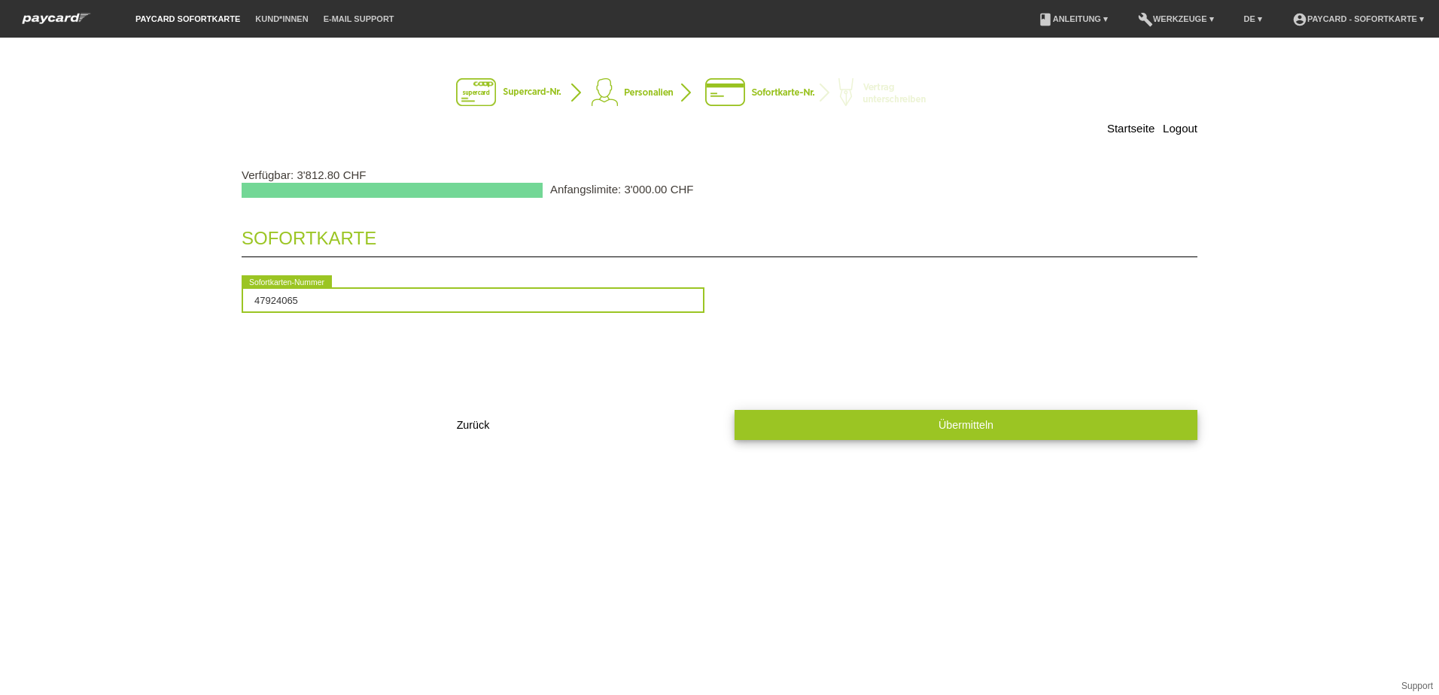
type input "47924065"
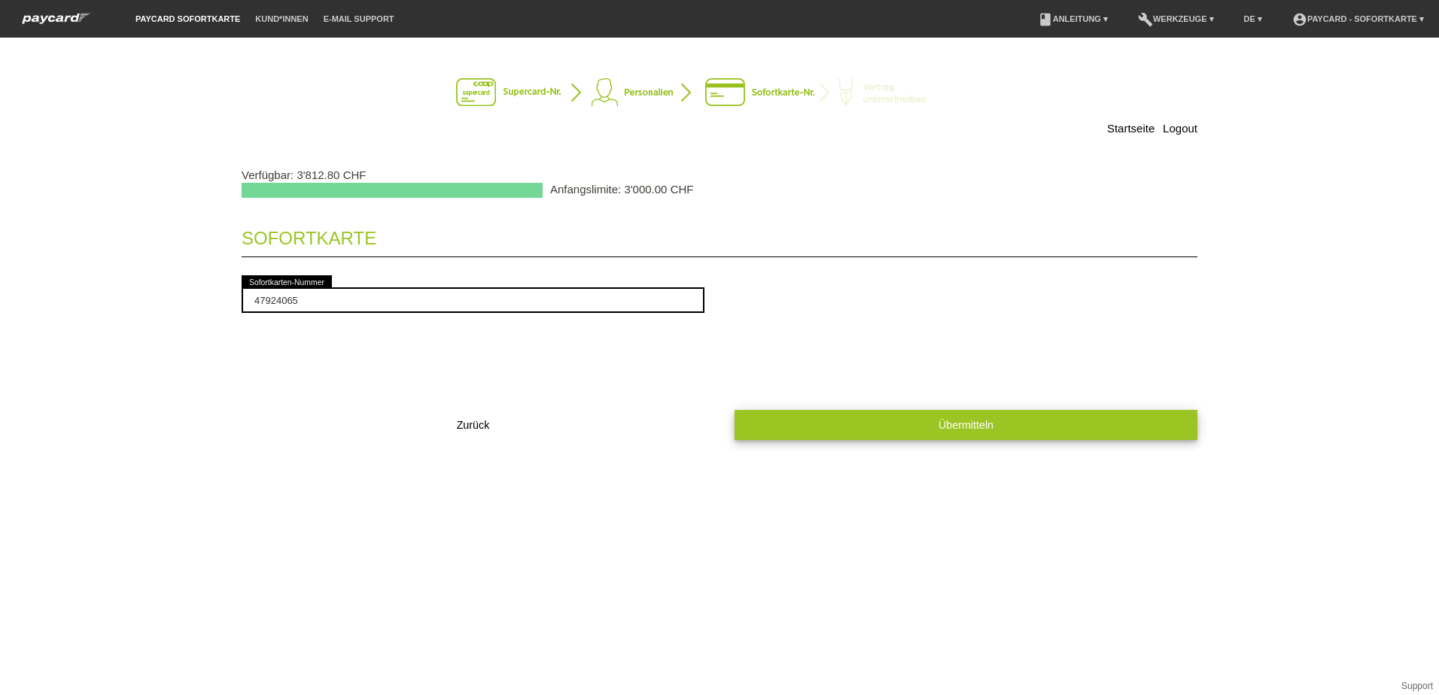
click at [977, 428] on span "Übermitteln" at bounding box center [965, 425] width 55 height 12
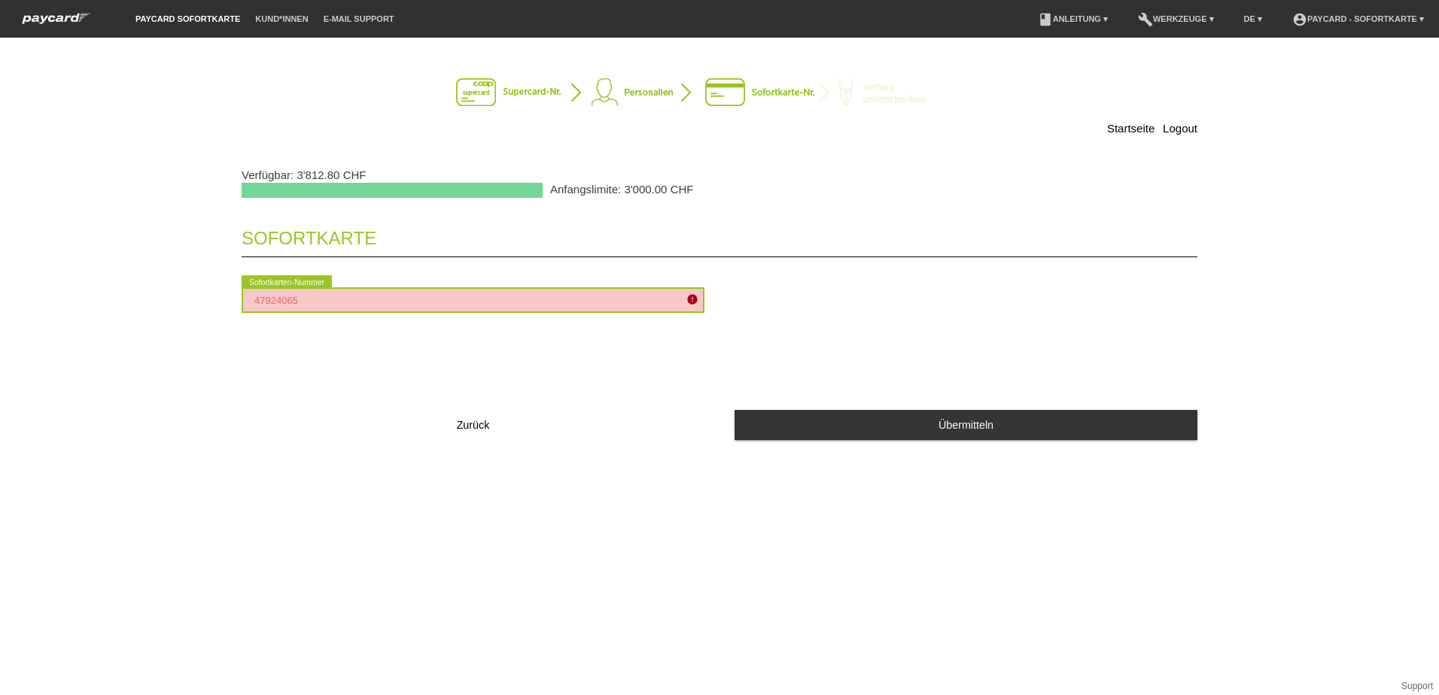
click at [312, 306] on input "47924065" at bounding box center [473, 300] width 463 height 26
drag, startPoint x: 312, startPoint y: 306, endPoint x: 188, endPoint y: 281, distance: 126.6
click at [188, 281] on div "Startseite Logout Verfügbar: 3'812.80 CHF Anfangslimite: 3'000.00 CHF Sofortkar…" at bounding box center [719, 367] width 1439 height 658
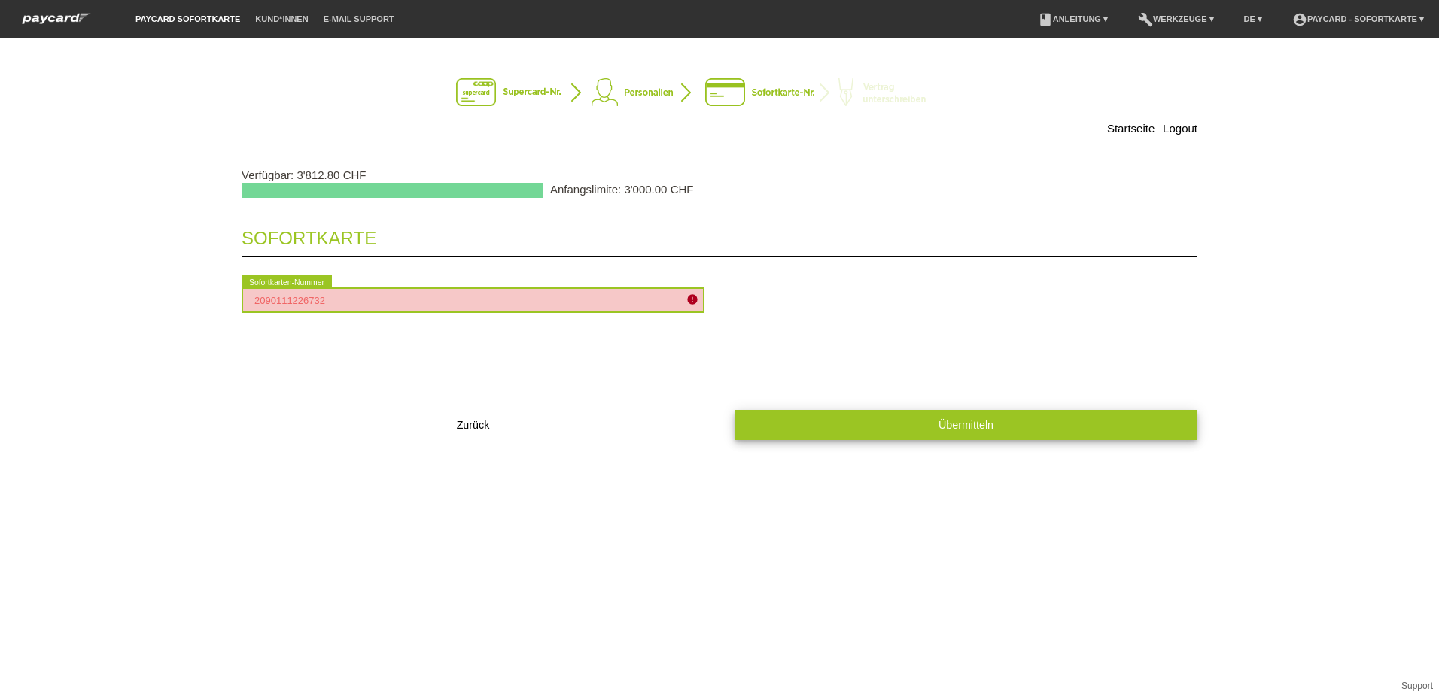
type input "2090111226732"
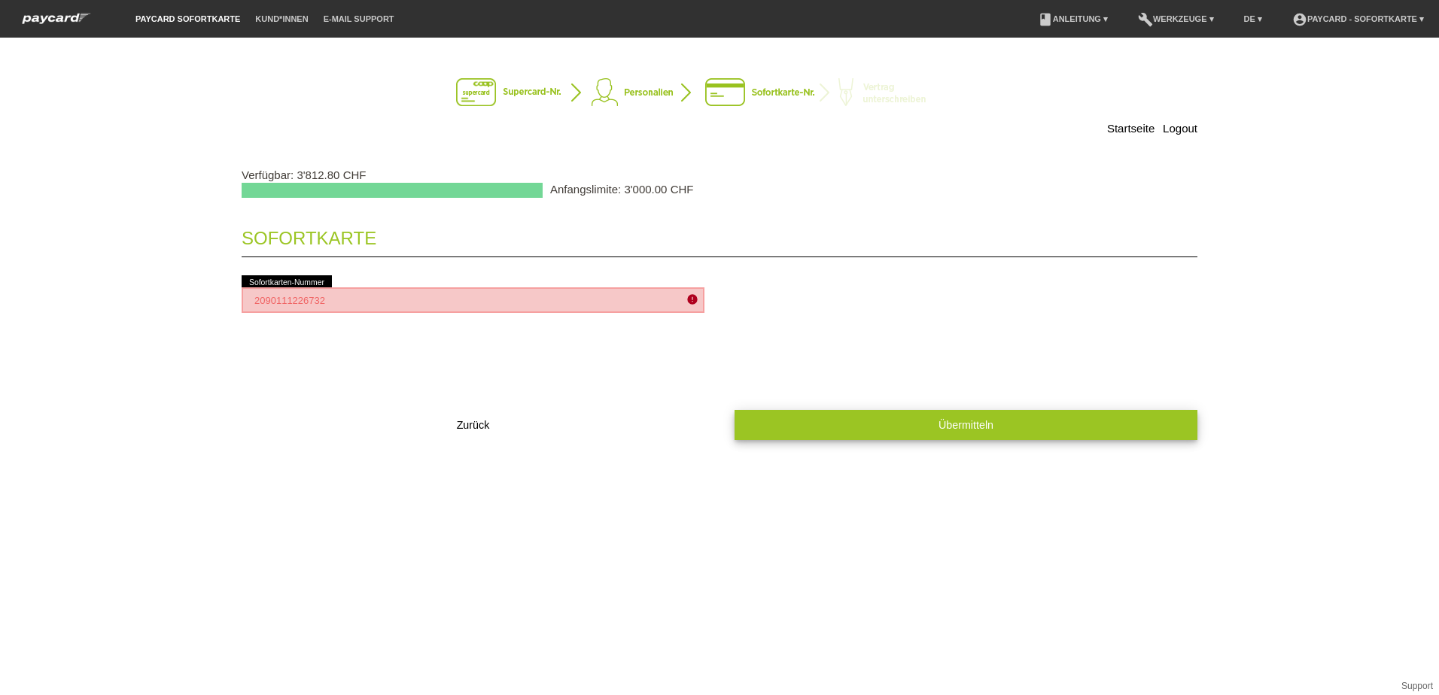
click at [971, 418] on button "Übermitteln" at bounding box center [965, 424] width 463 height 29
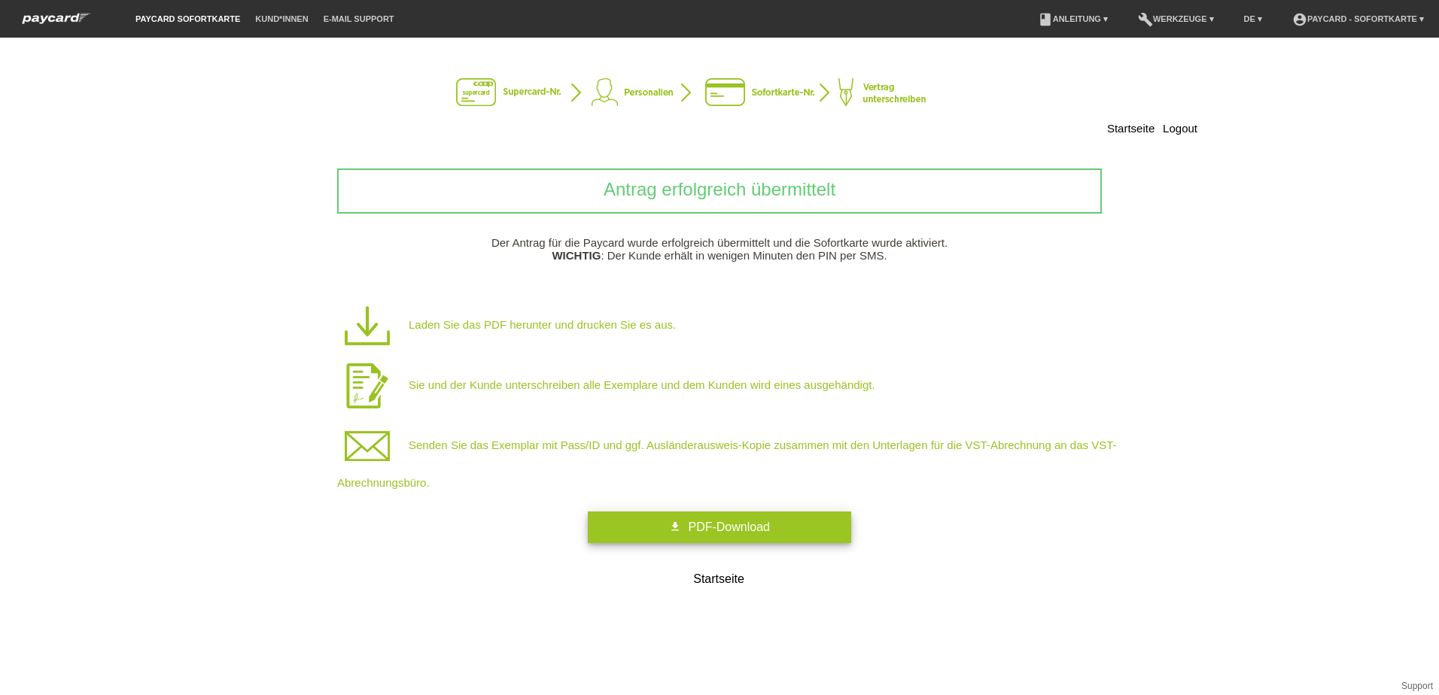
click at [697, 523] on span "PDF-Download" at bounding box center [728, 527] width 81 height 13
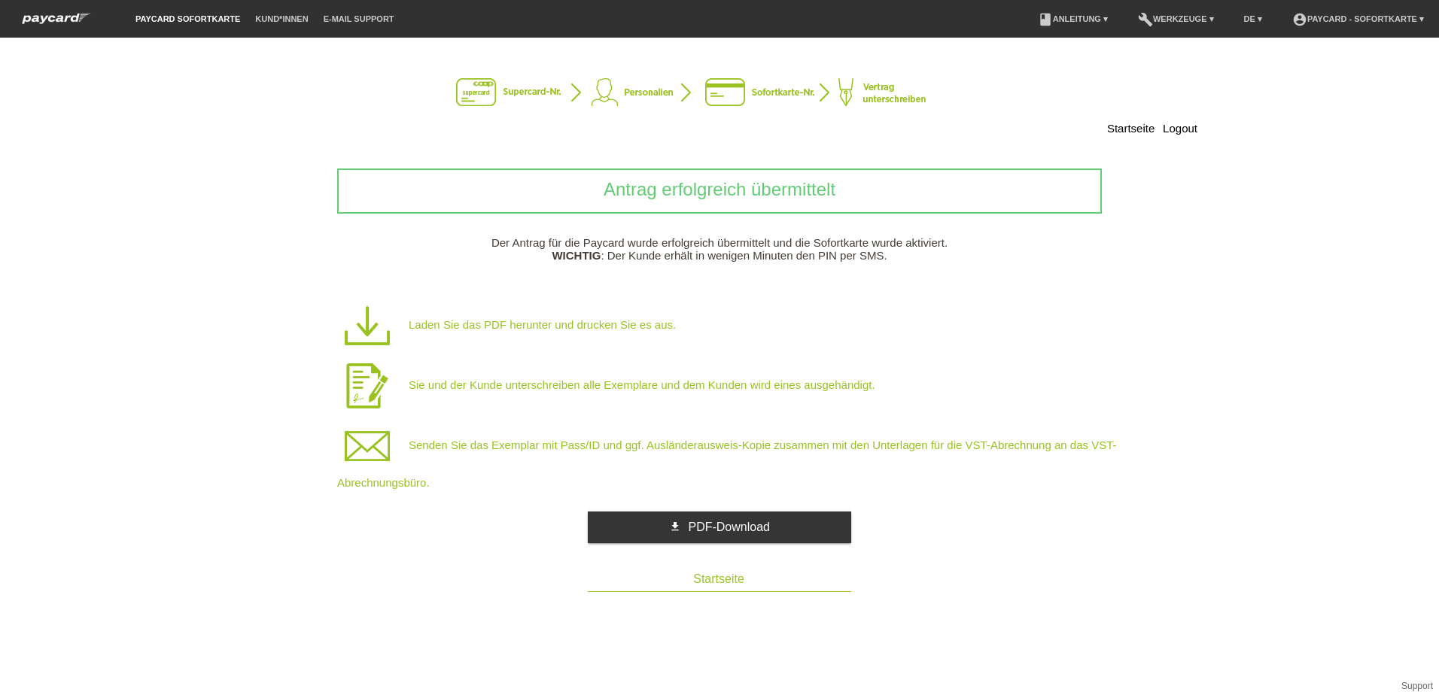
click at [725, 576] on link "Startseite" at bounding box center [719, 580] width 263 height 24
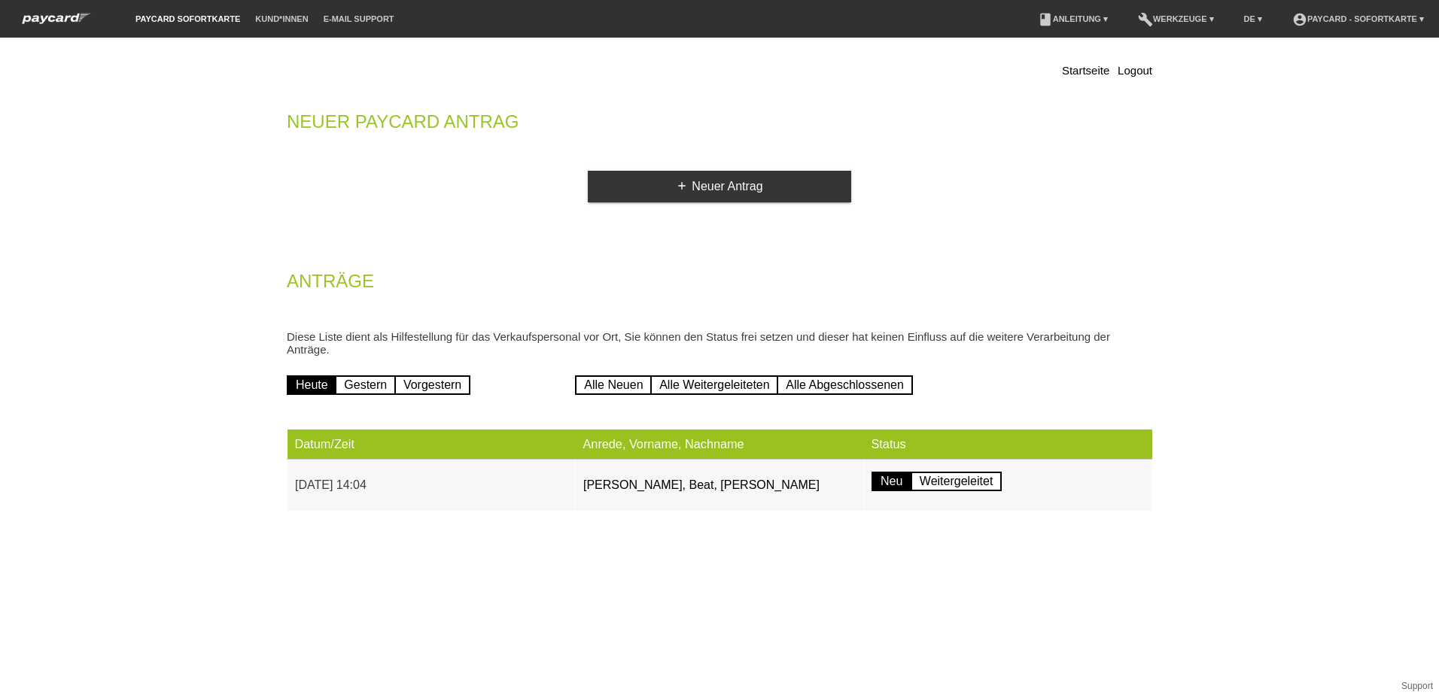
drag, startPoint x: 1306, startPoint y: 1, endPoint x: 956, endPoint y: 171, distance: 389.0
click at [956, 171] on div "add Neuer Antrag" at bounding box center [719, 187] width 865 height 32
click at [38, 16] on img at bounding box center [56, 19] width 83 height 16
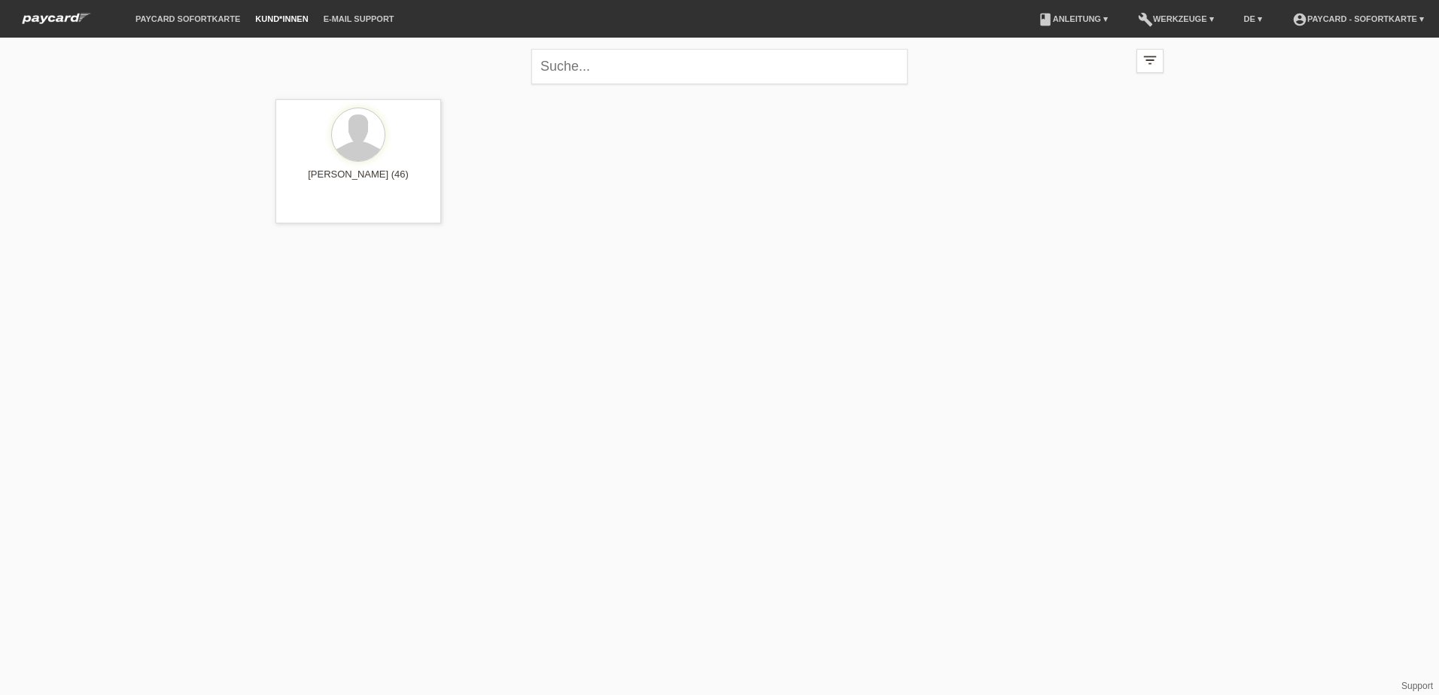
click at [84, 161] on div "close filter_list view_module Alle Kund*innen anzeigen star Markierte [PERSON_N…" at bounding box center [719, 140] width 1439 height 205
drag, startPoint x: 38, startPoint y: 17, endPoint x: 393, endPoint y: 257, distance: 428.5
click at [389, 242] on html "paycard Sofortkarte Kund*innen E-Mail Support menu account_circle paycard - Sof…" at bounding box center [719, 121] width 1439 height 242
